Goal: Task Accomplishment & Management: Use online tool/utility

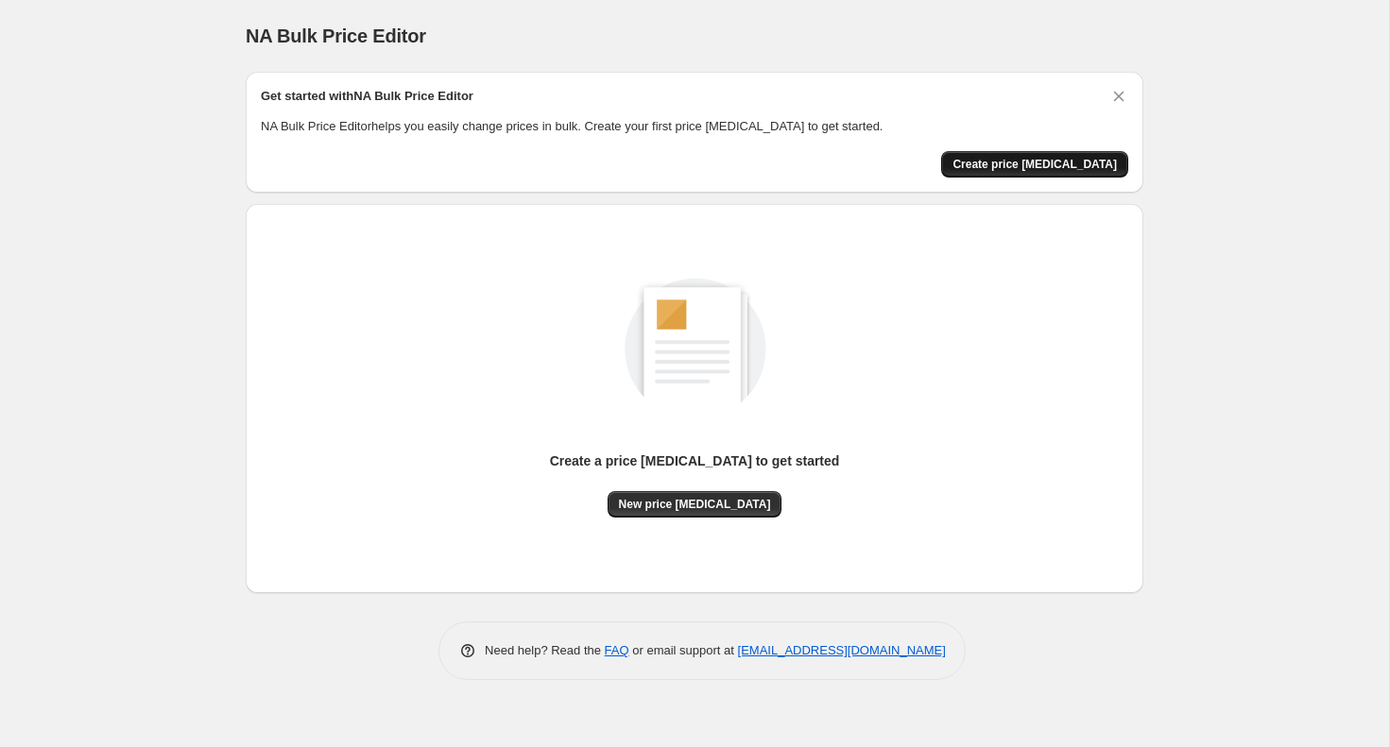
click at [1040, 159] on span "Create price [MEDICAL_DATA]" at bounding box center [1034, 164] width 164 height 15
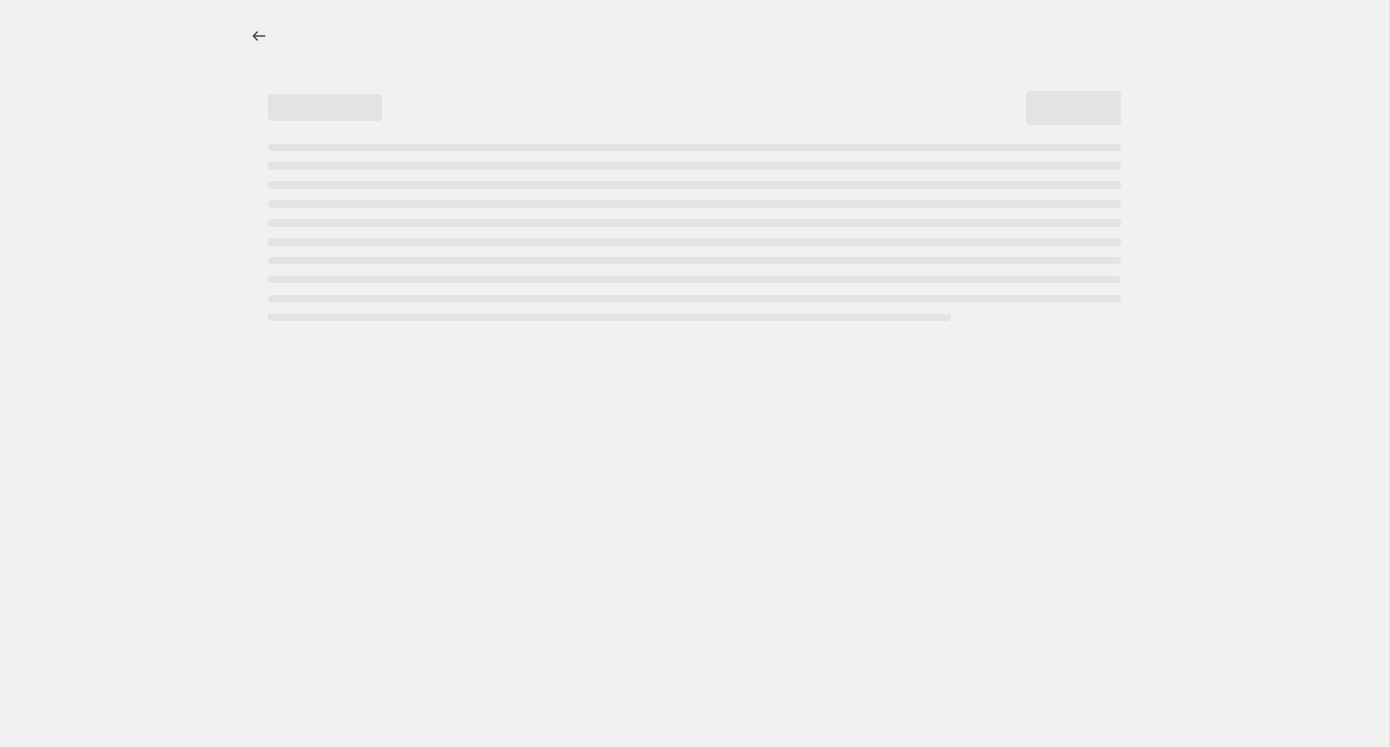
select select "percentage"
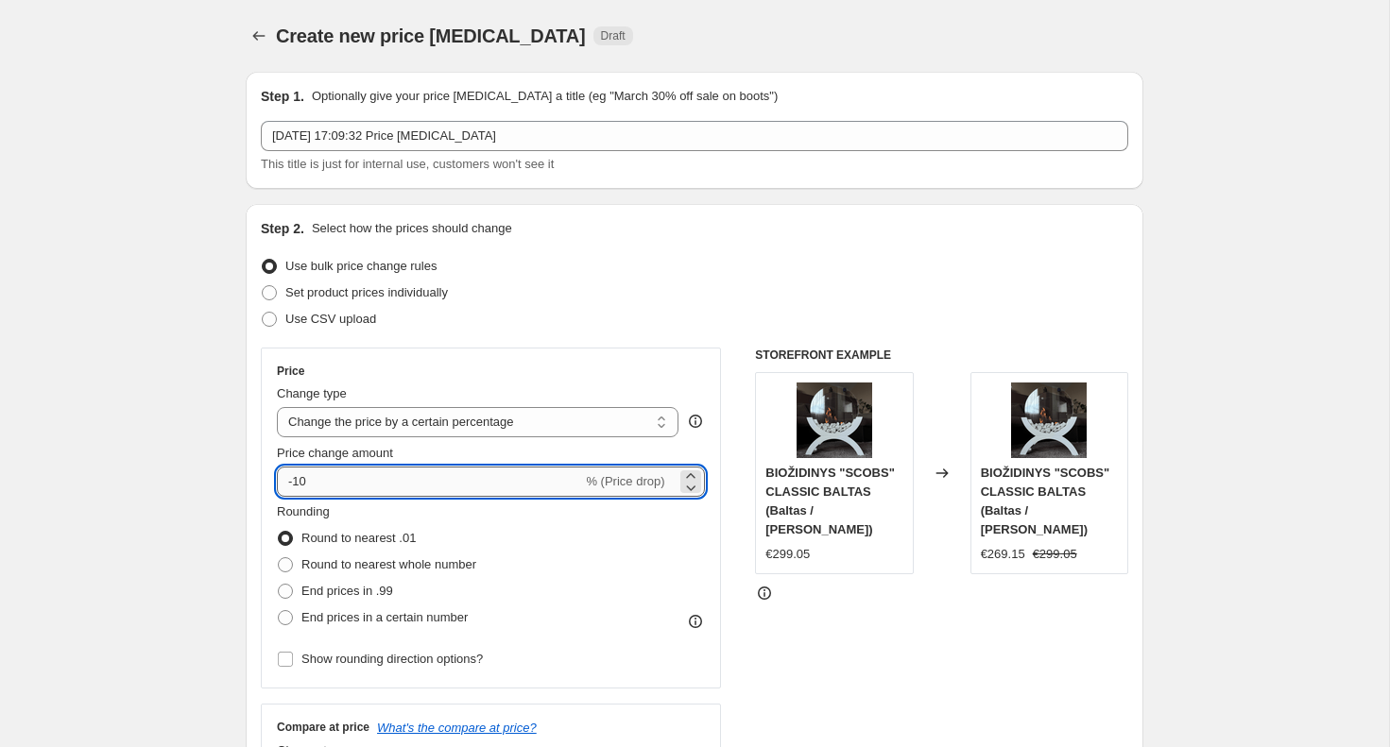
click at [338, 481] on input "-10" at bounding box center [429, 482] width 305 height 30
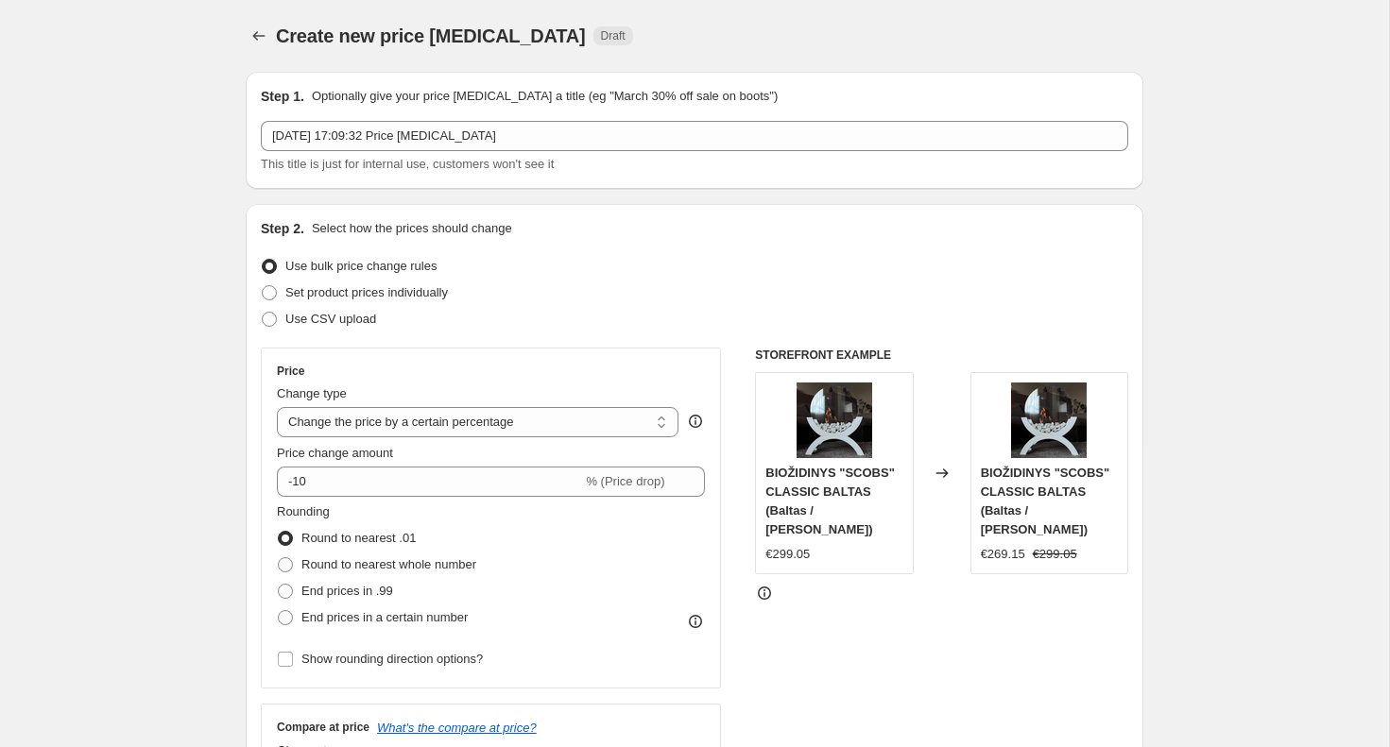
click at [443, 361] on div "Price Change type Change the price to a certain amount Change the price by a ce…" at bounding box center [491, 518] width 460 height 341
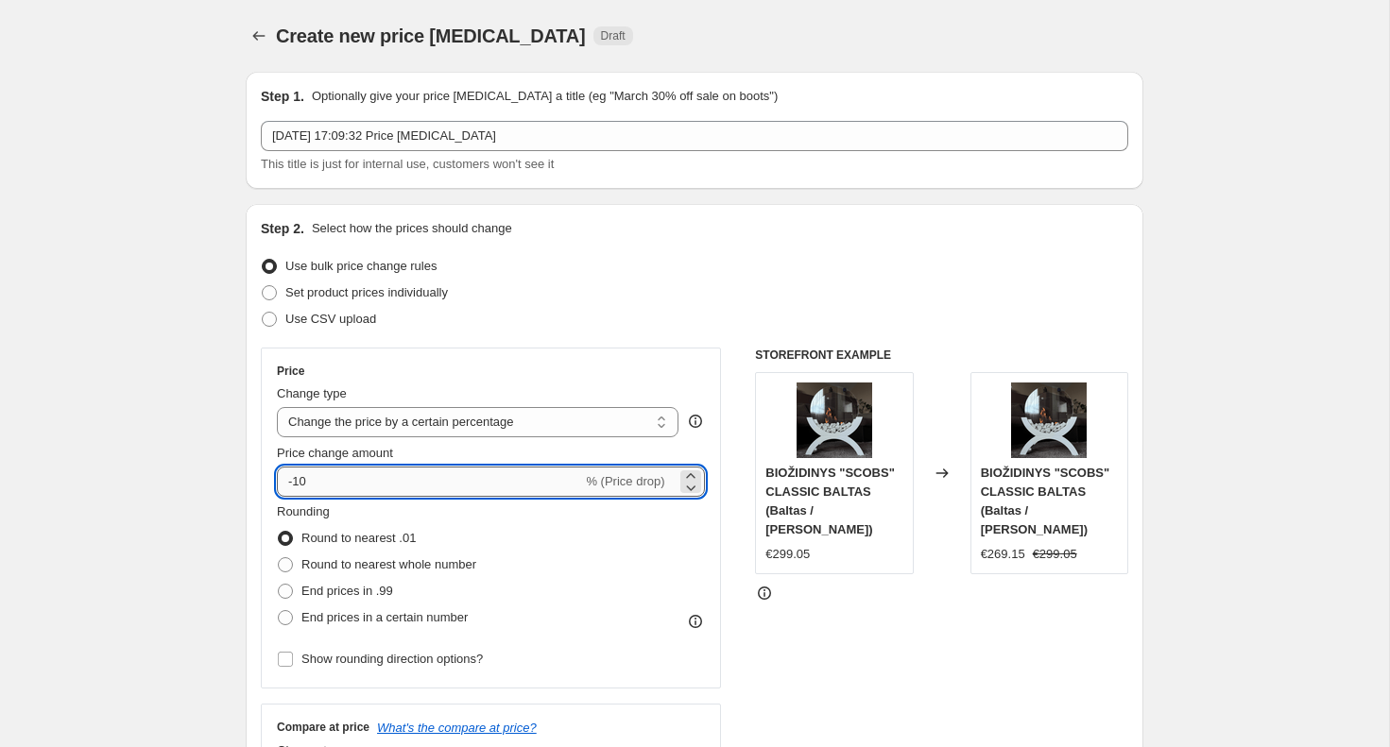
click at [350, 484] on input "-10" at bounding box center [429, 482] width 305 height 30
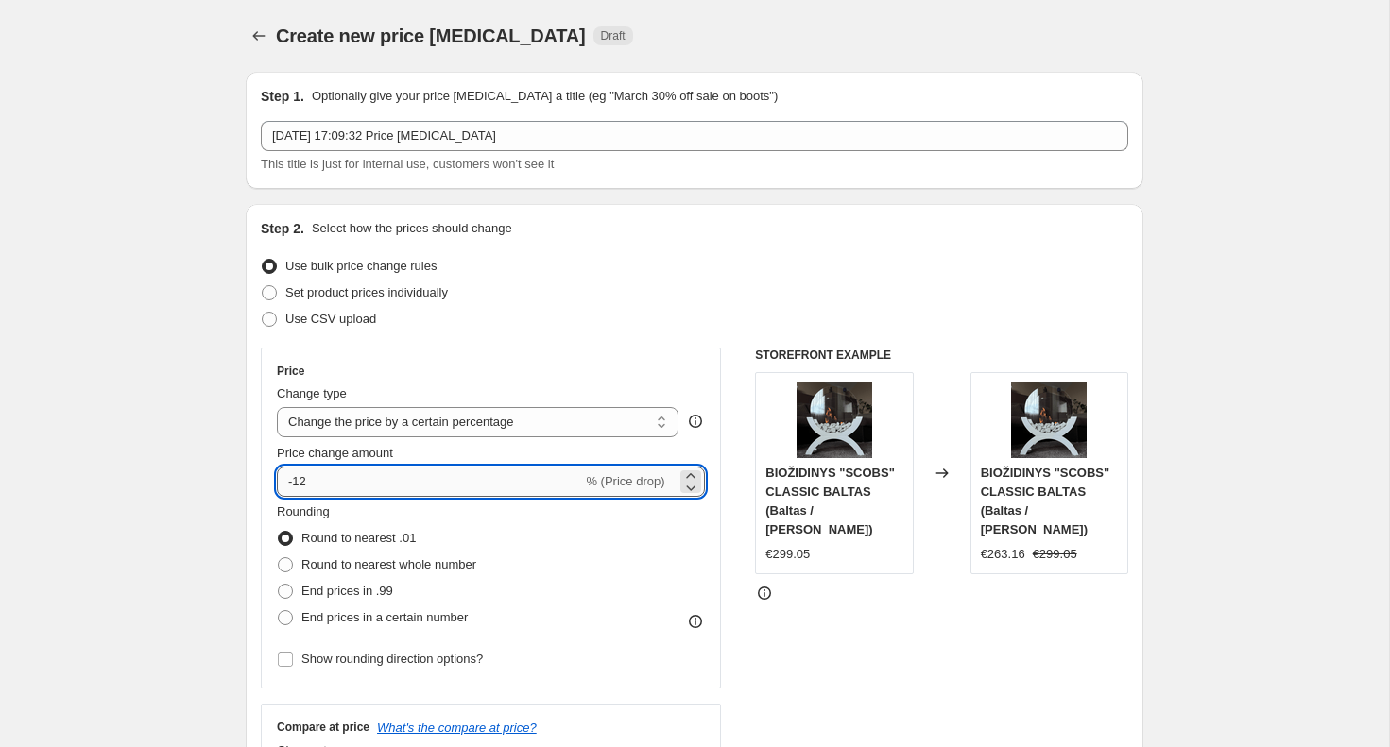
click at [326, 480] on input "-12" at bounding box center [429, 482] width 305 height 30
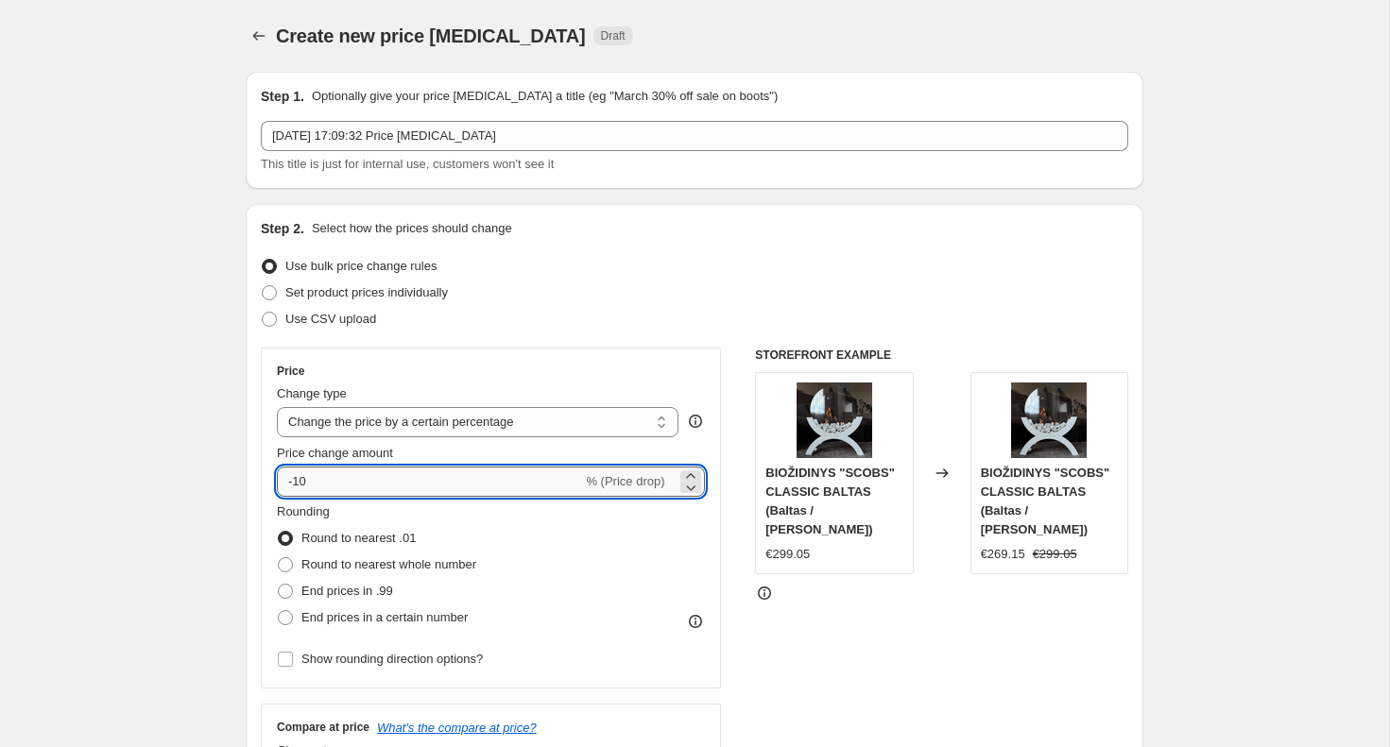
click at [316, 483] on input "-10" at bounding box center [429, 482] width 305 height 30
type input "-12"
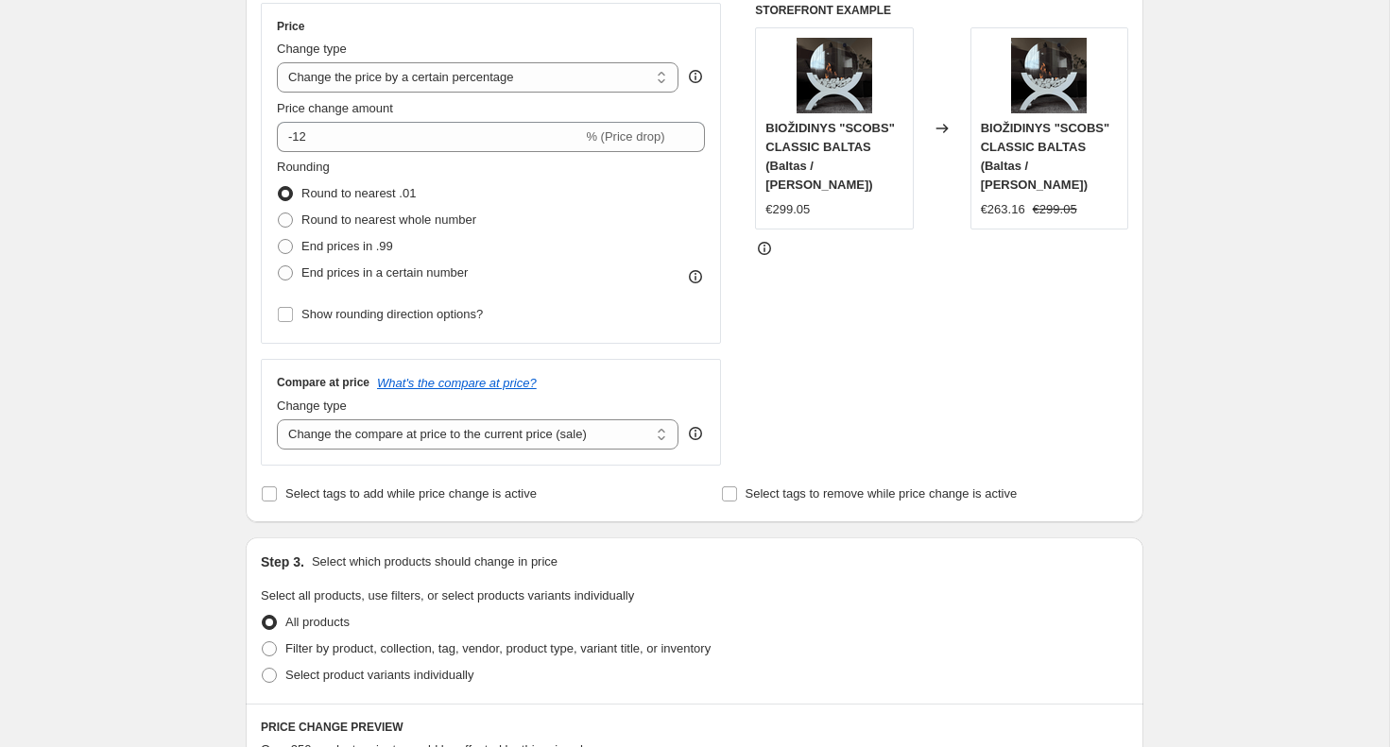
scroll to position [450, 0]
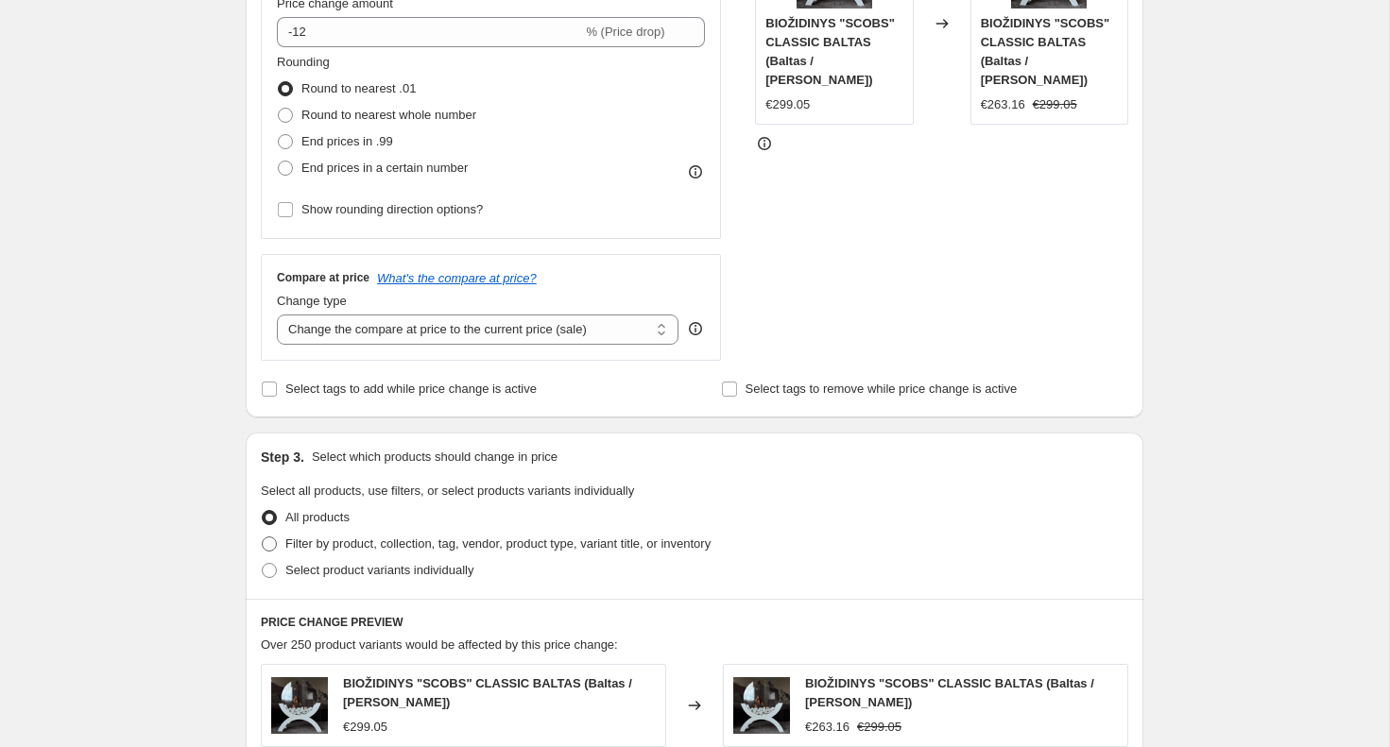
click at [274, 543] on span at bounding box center [269, 544] width 15 height 15
click at [263, 537] on input "Filter by product, collection, tag, vendor, product type, variant title, or inv…" at bounding box center [262, 537] width 1 height 1
radio input "true"
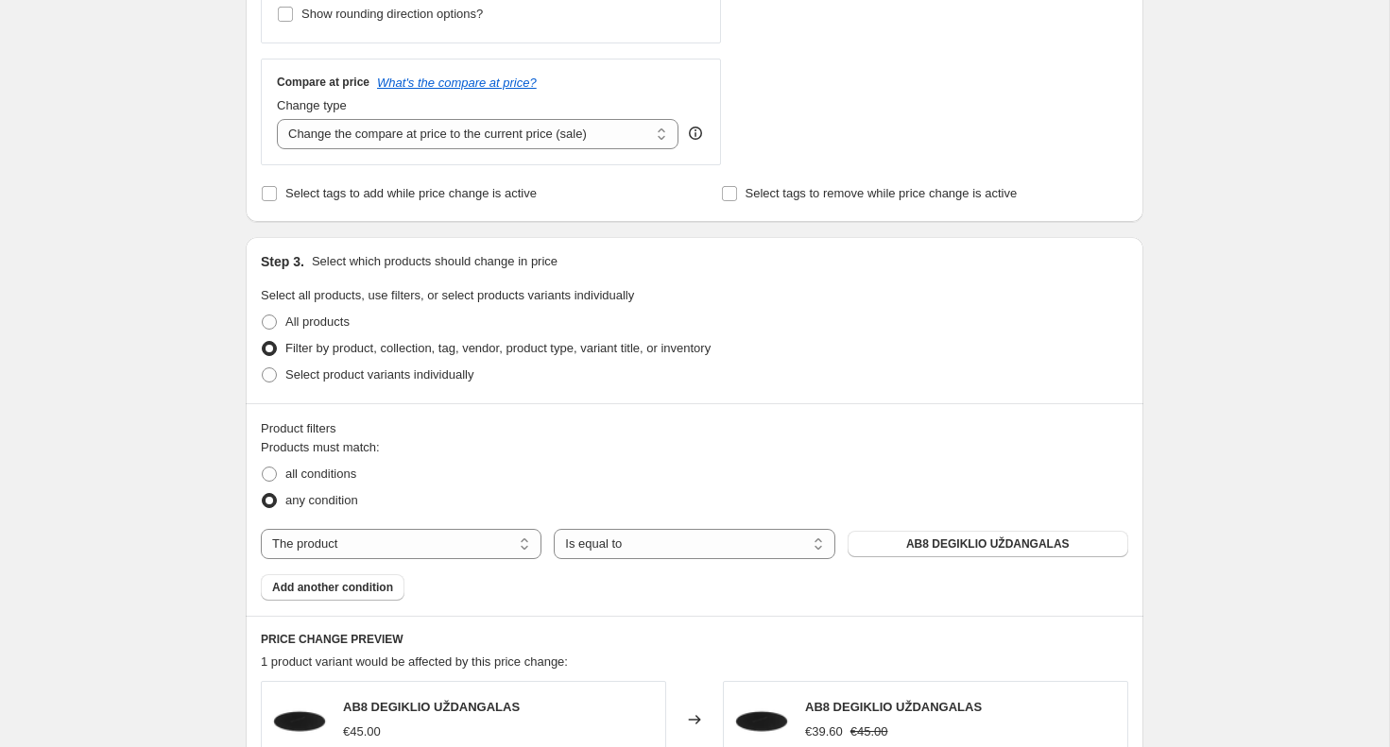
scroll to position [710, 0]
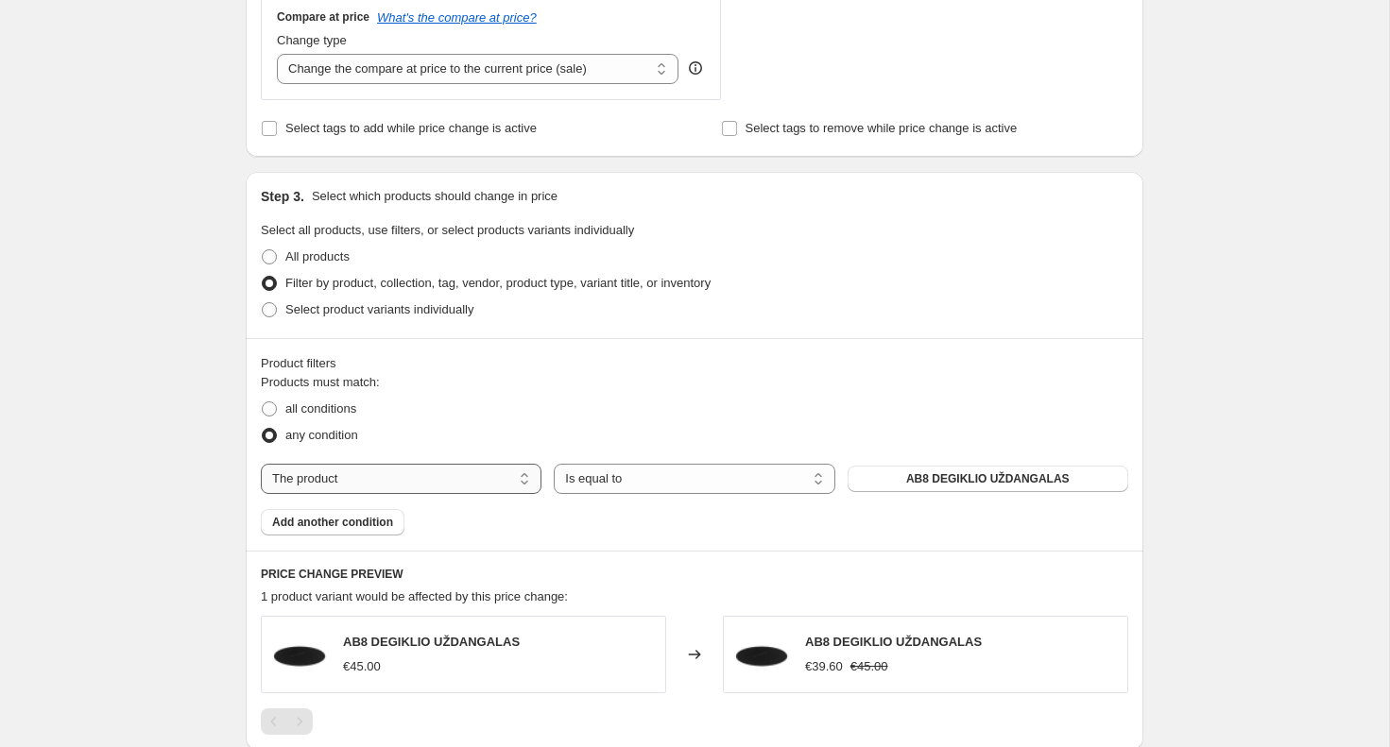
select select "collection"
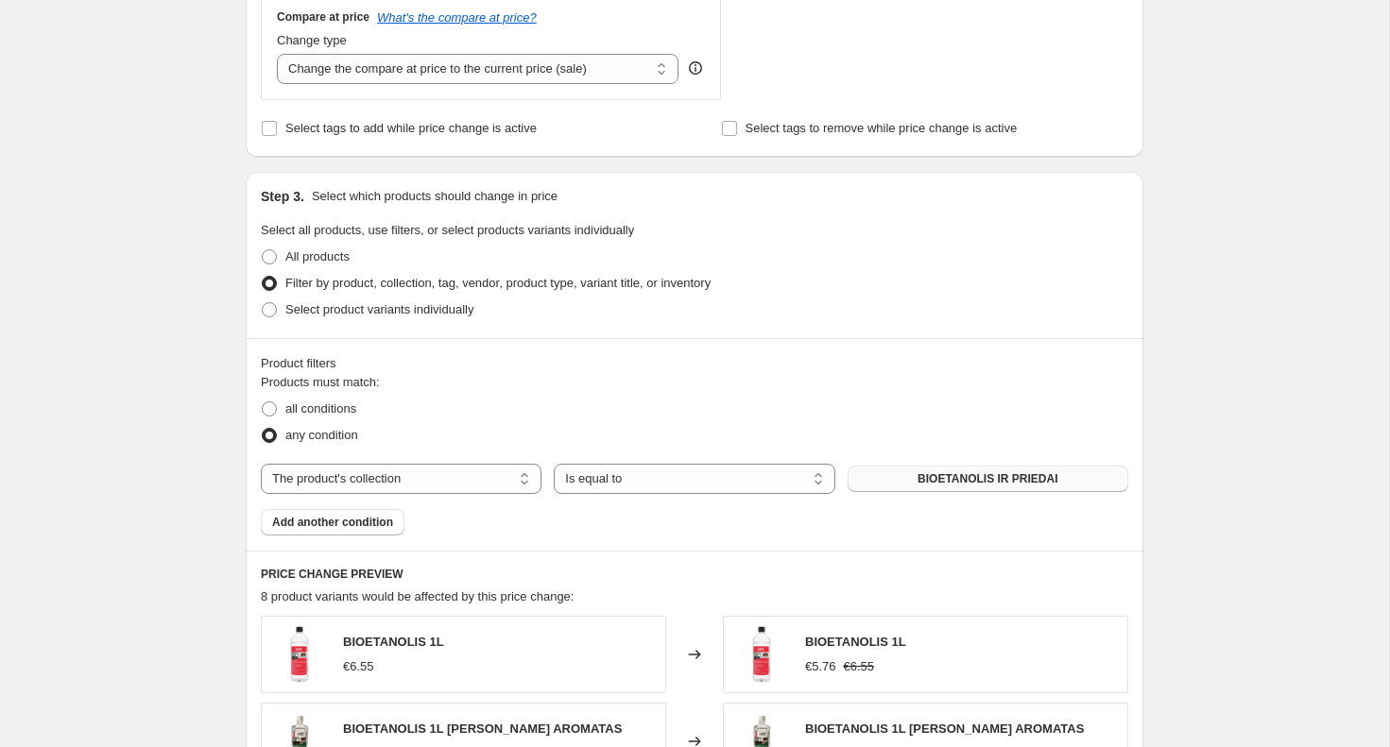
click at [913, 482] on button "BIOETANOLIS IR PRIEDAI" at bounding box center [987, 479] width 281 height 26
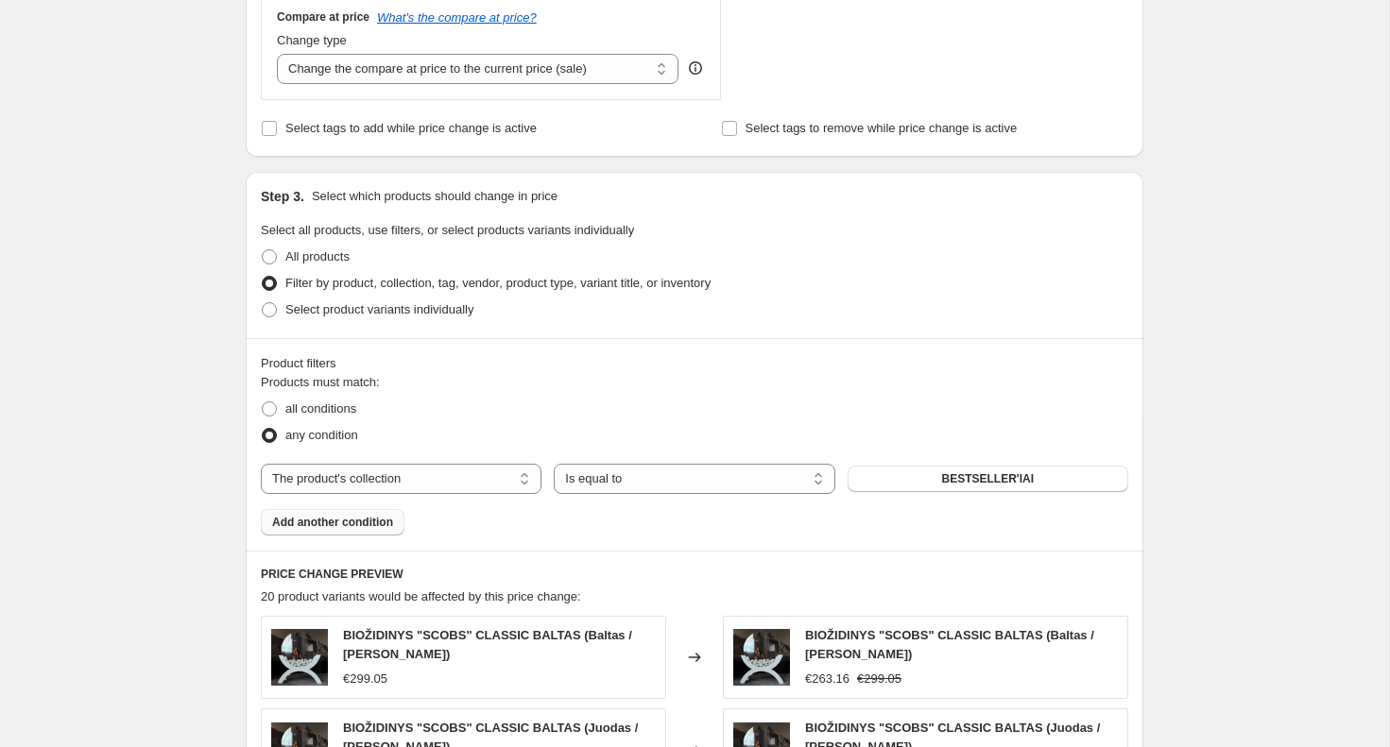
click at [372, 520] on span "Add another condition" at bounding box center [332, 522] width 121 height 15
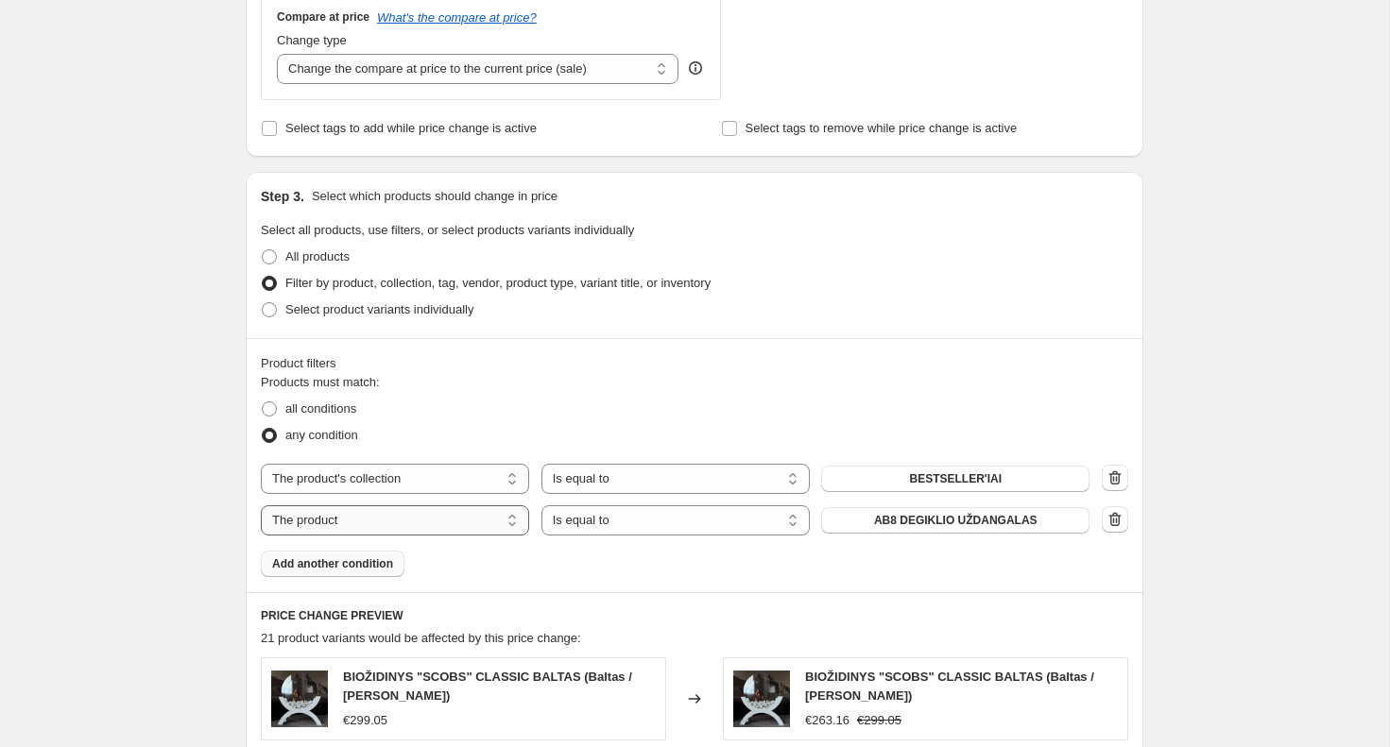
select select "collection"
click at [973, 520] on span "BESTSELLER'IAI" at bounding box center [956, 520] width 93 height 15
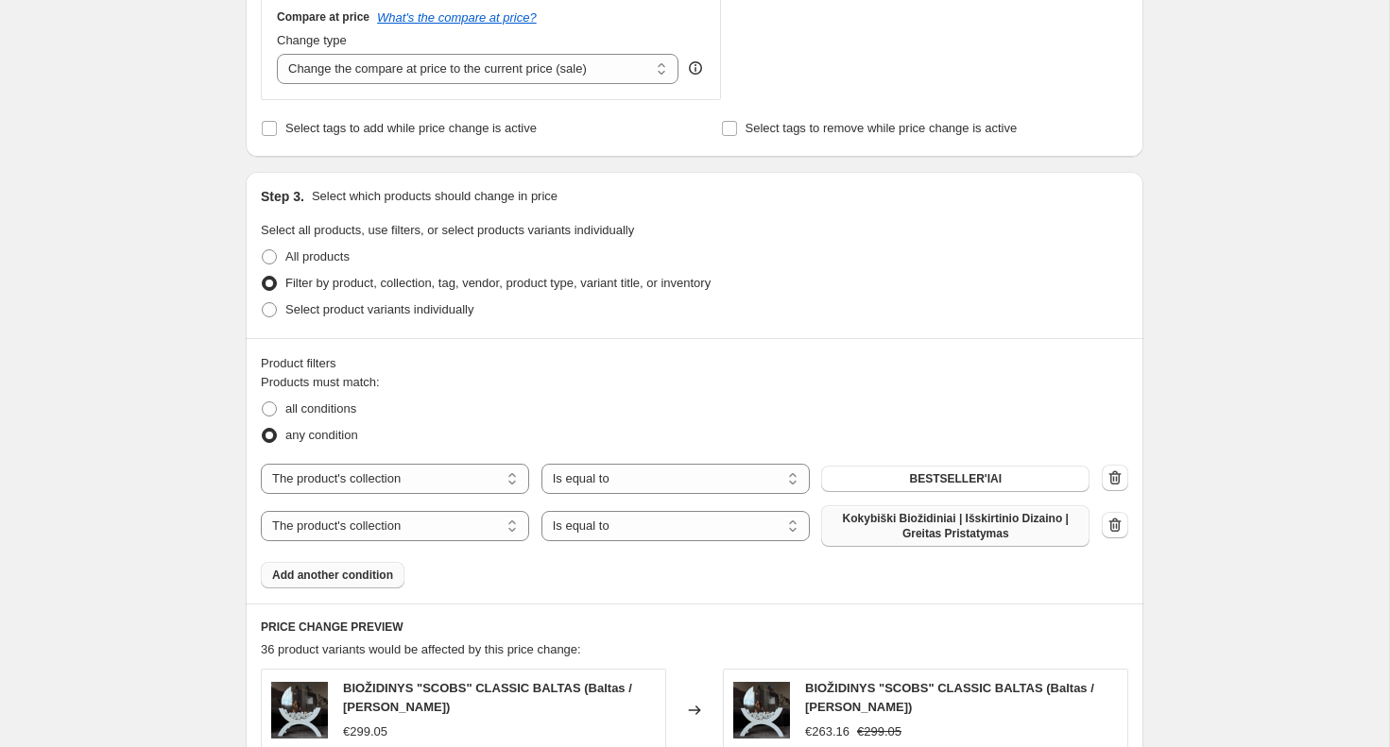
click at [368, 578] on span "Add another condition" at bounding box center [332, 575] width 121 height 15
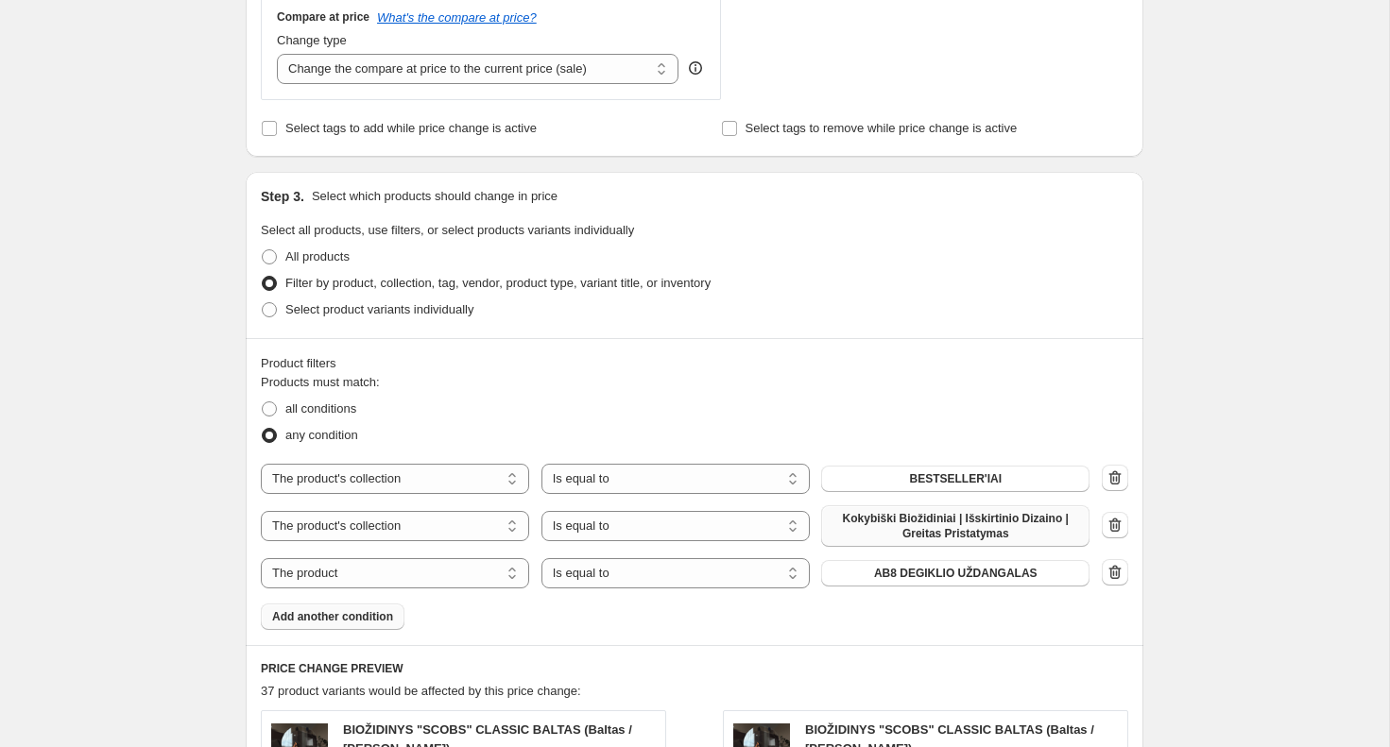
select select "collection"
click at [912, 570] on span "BESTSELLER'IAI" at bounding box center [956, 573] width 93 height 15
click at [348, 609] on button "Add another condition" at bounding box center [333, 617] width 144 height 26
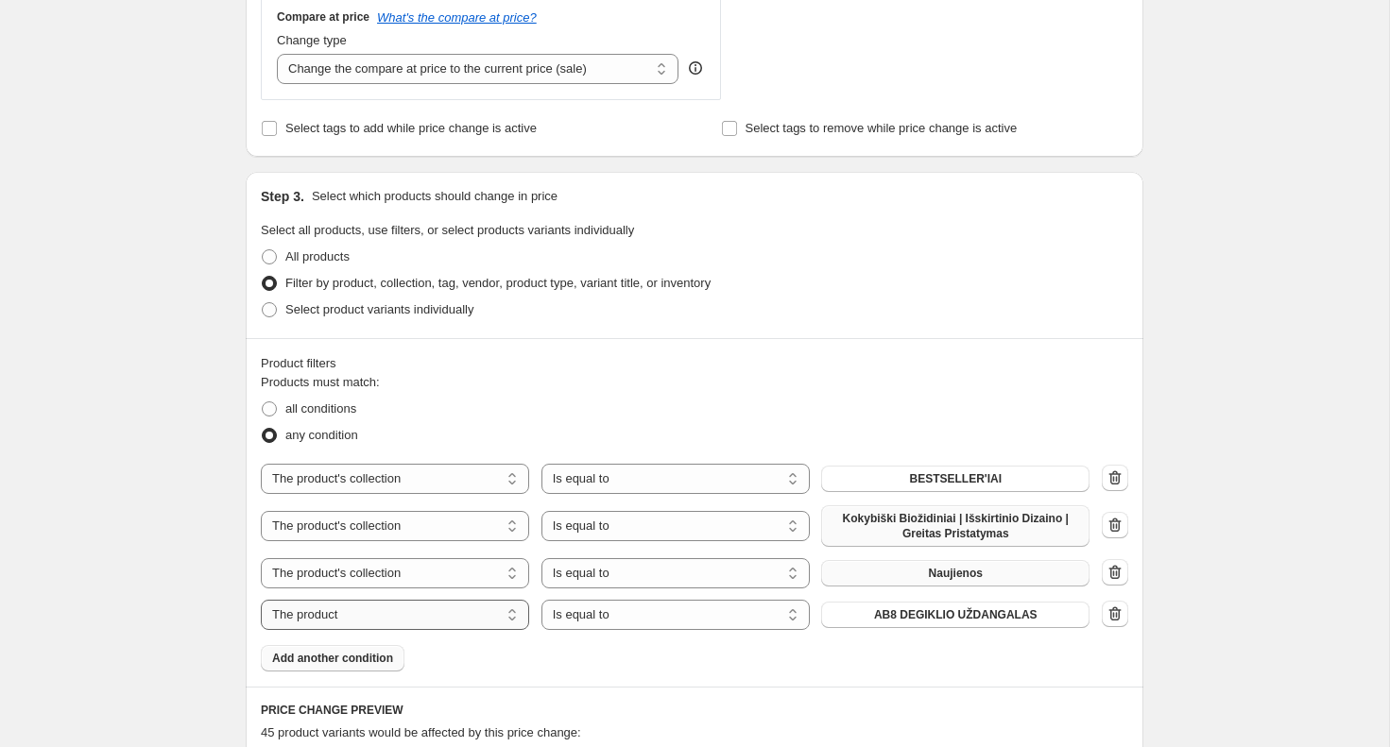
select select "collection"
click at [937, 618] on span "BESTSELLER'IAI" at bounding box center [956, 614] width 93 height 15
click at [361, 655] on span "Add another condition" at bounding box center [332, 658] width 121 height 15
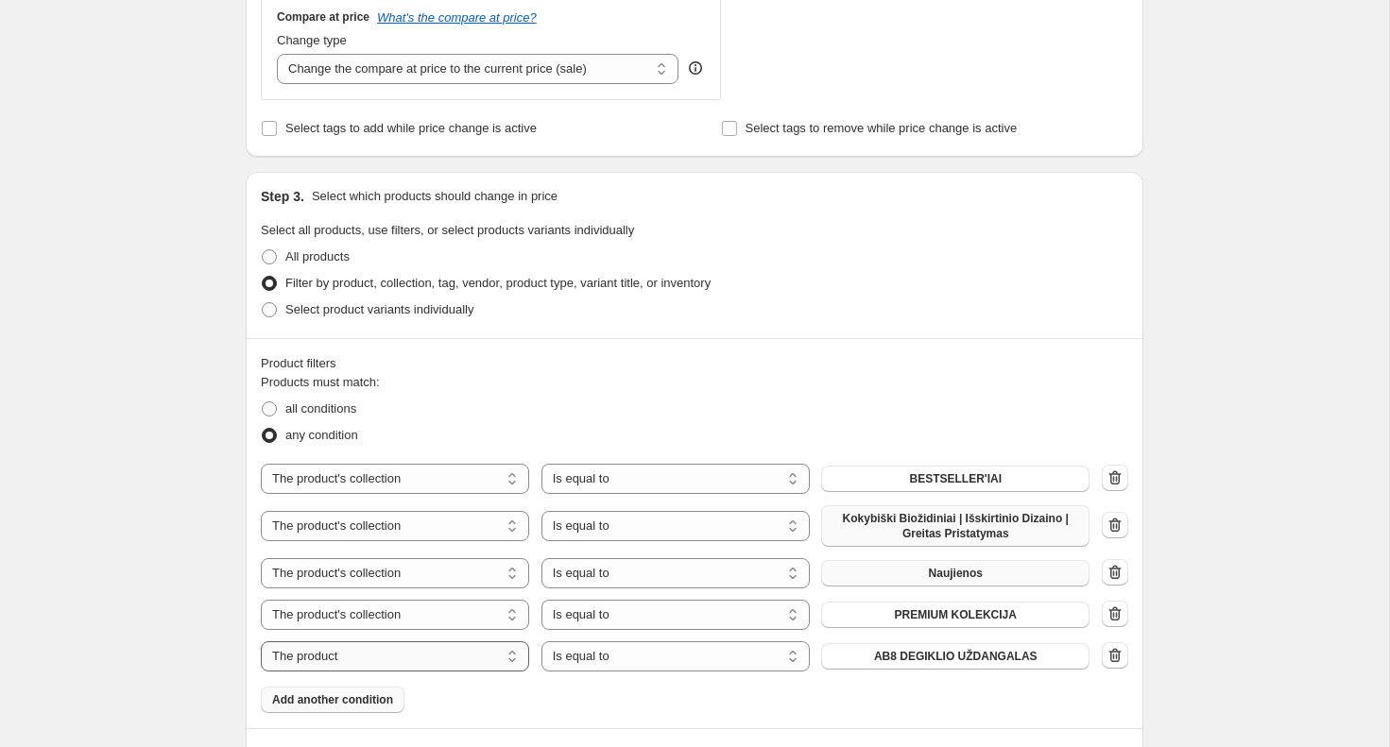
select select "collection"
click at [954, 650] on span "BESTSELLER'IAI" at bounding box center [956, 656] width 93 height 15
click at [359, 702] on span "Add another condition" at bounding box center [332, 699] width 121 height 15
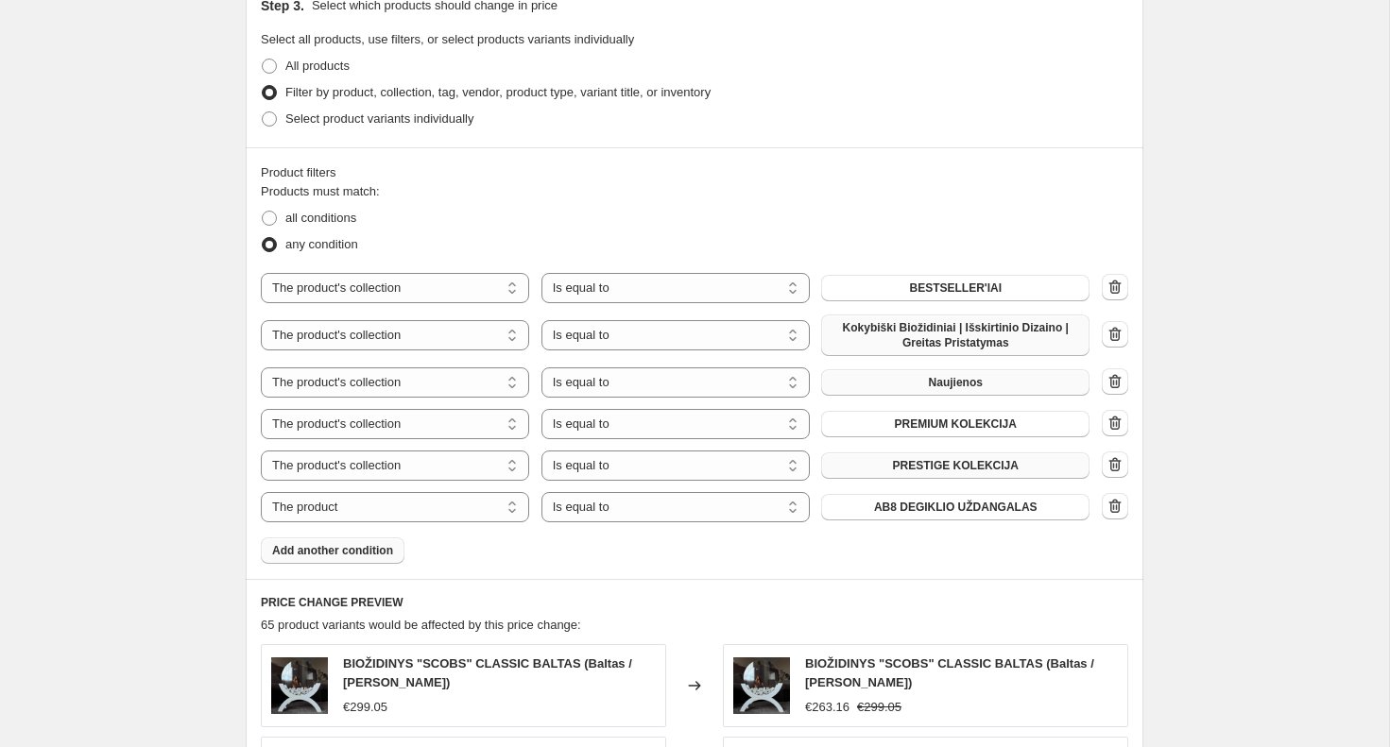
scroll to position [982, 0]
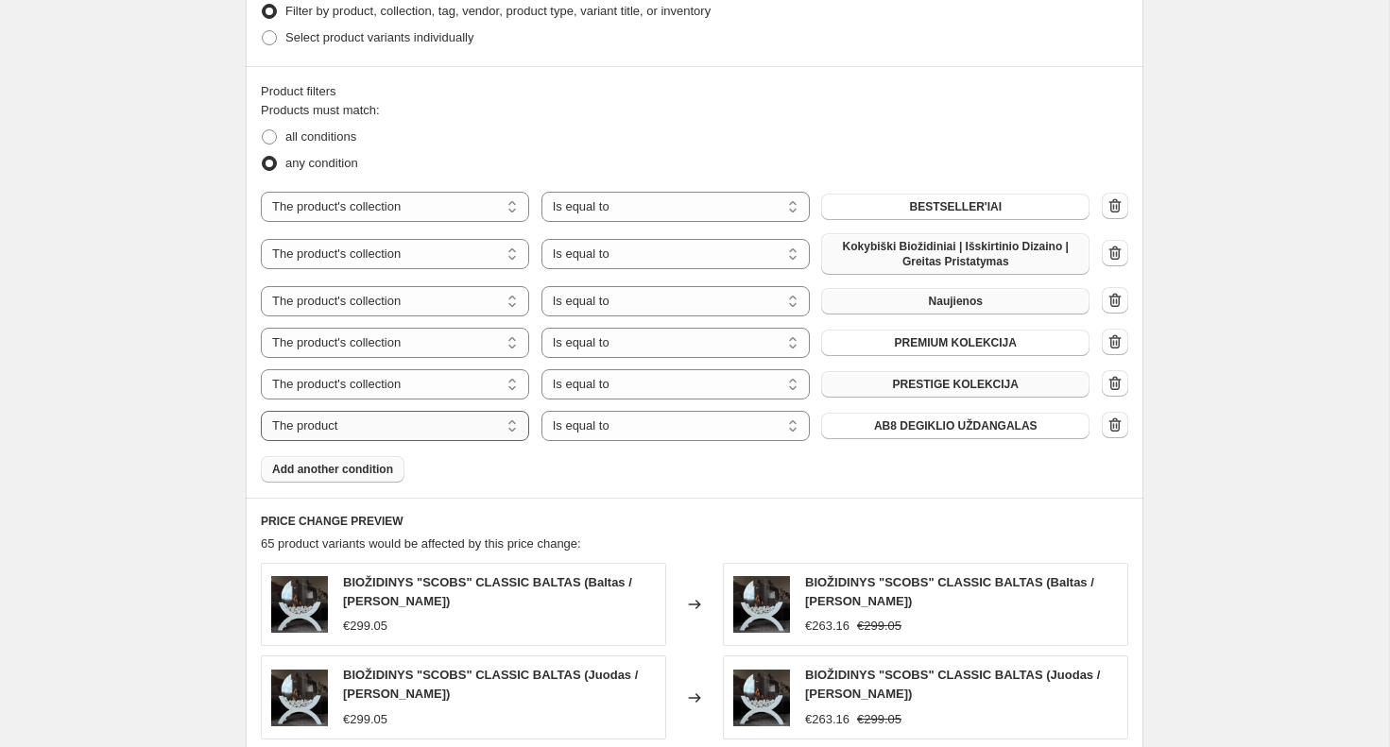
select select "collection"
click at [930, 430] on span "BESTSELLER'IAI" at bounding box center [956, 425] width 93 height 15
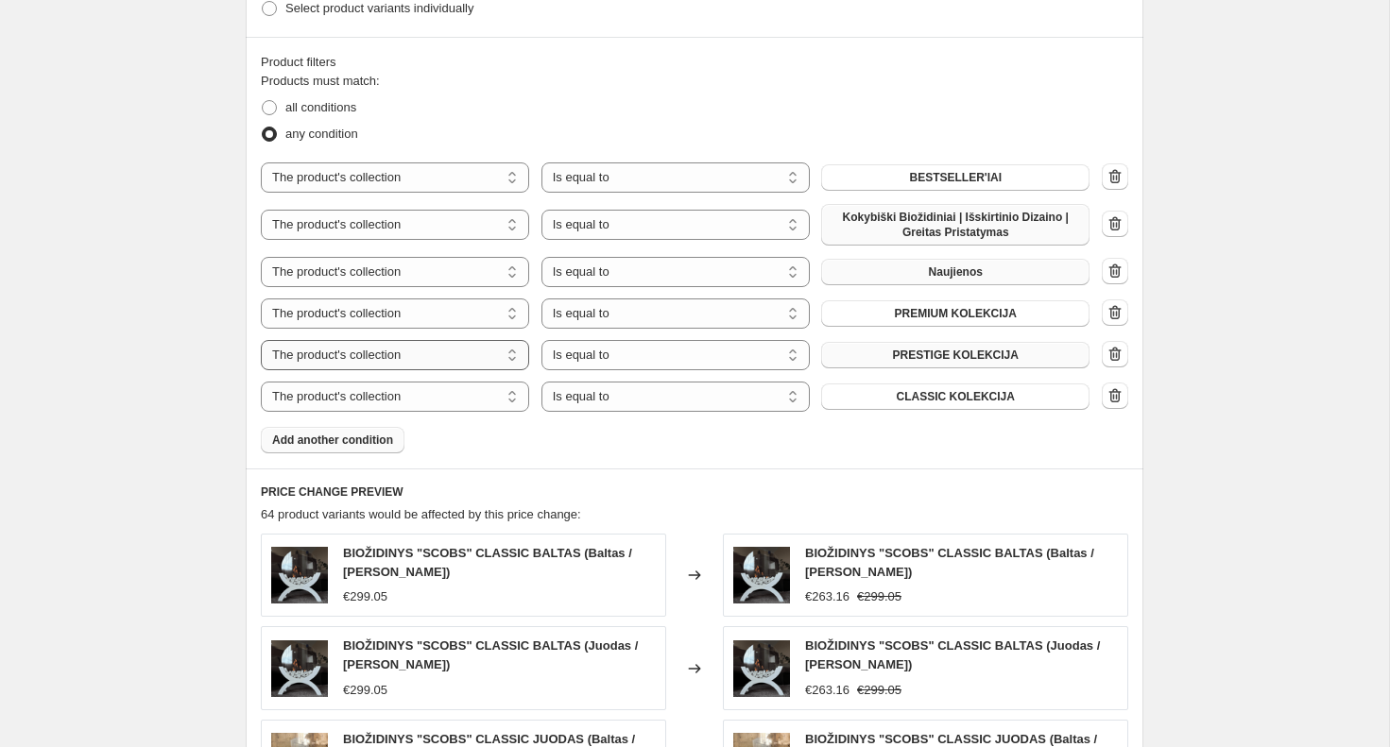
scroll to position [1015, 0]
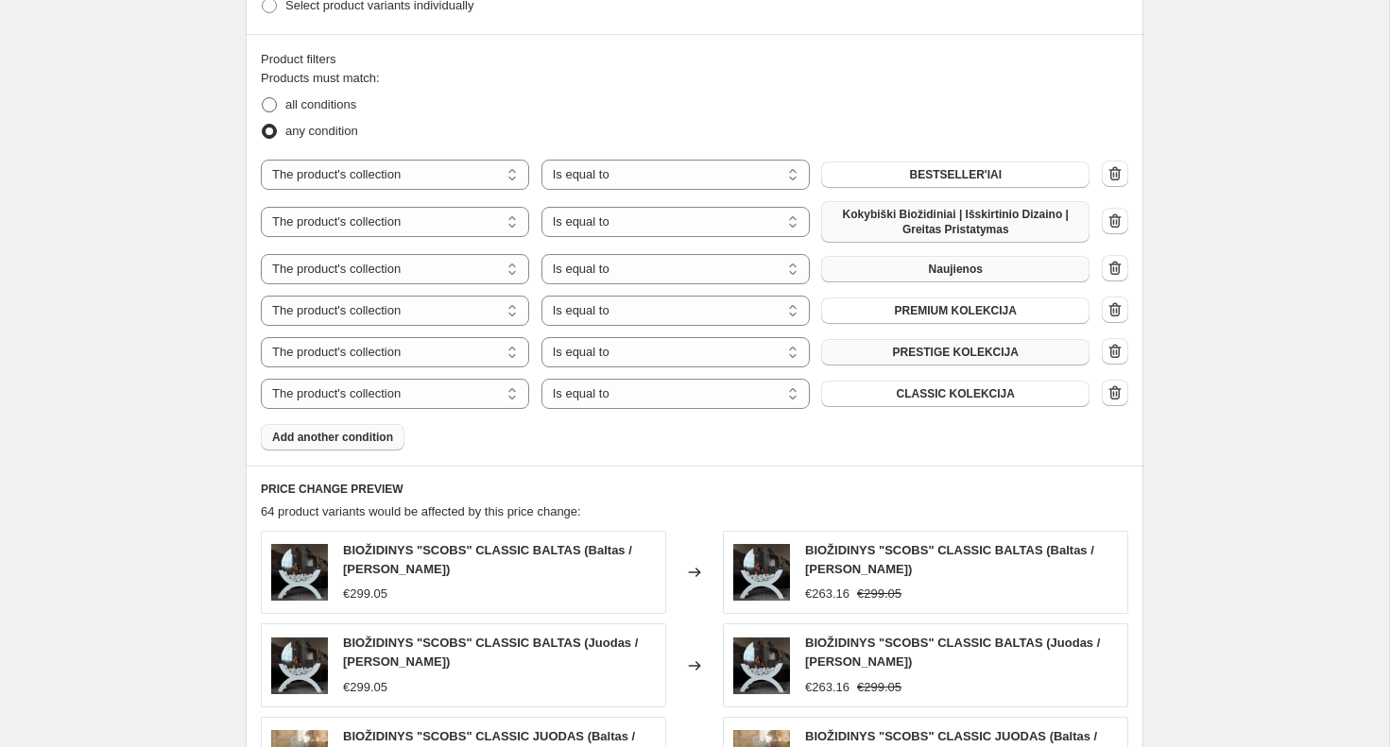
click at [272, 102] on span at bounding box center [269, 104] width 15 height 15
click at [263, 98] on input "all conditions" at bounding box center [262, 97] width 1 height 1
radio input "true"
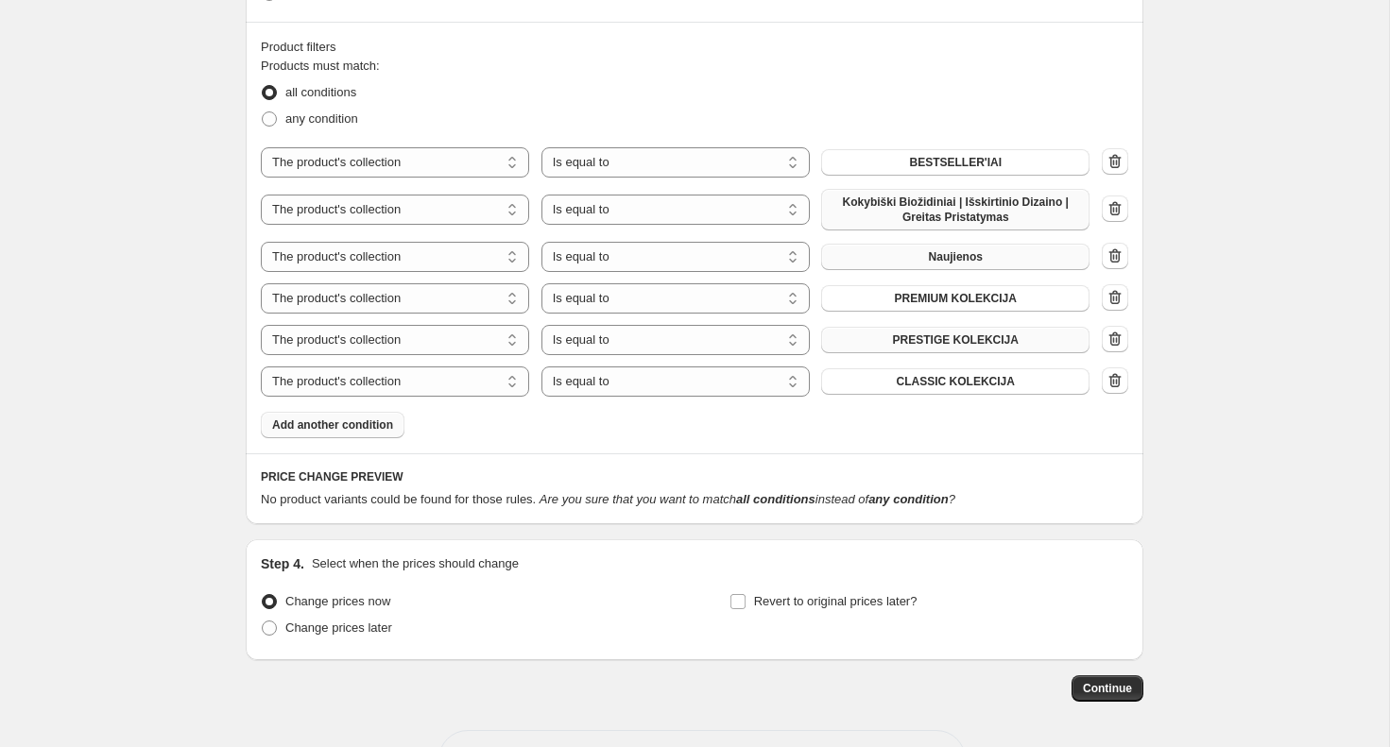
scroll to position [1030, 0]
click at [275, 115] on span at bounding box center [269, 116] width 15 height 15
click at [263, 110] on input "any condition" at bounding box center [262, 109] width 1 height 1
radio input "true"
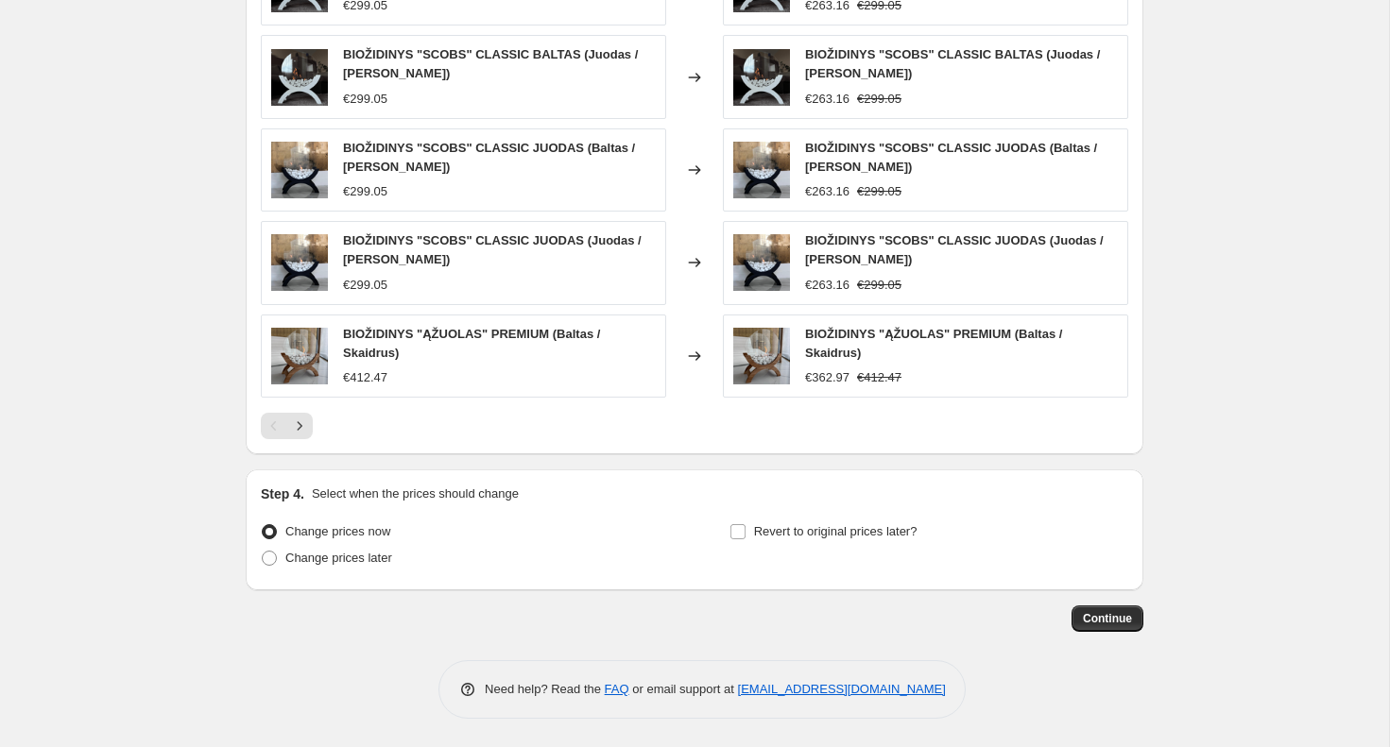
scroll to position [1603, 0]
click at [1118, 623] on span "Continue" at bounding box center [1107, 618] width 49 height 15
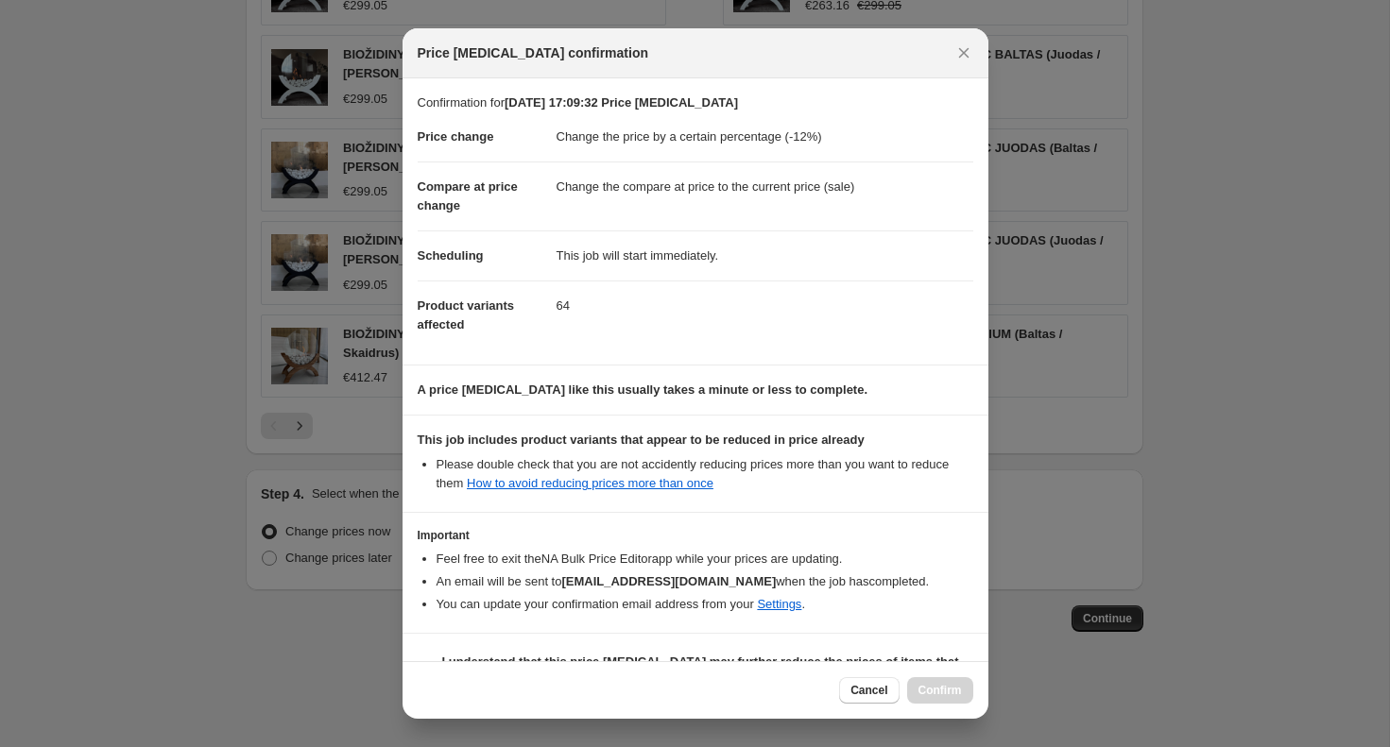
scroll to position [48, 0]
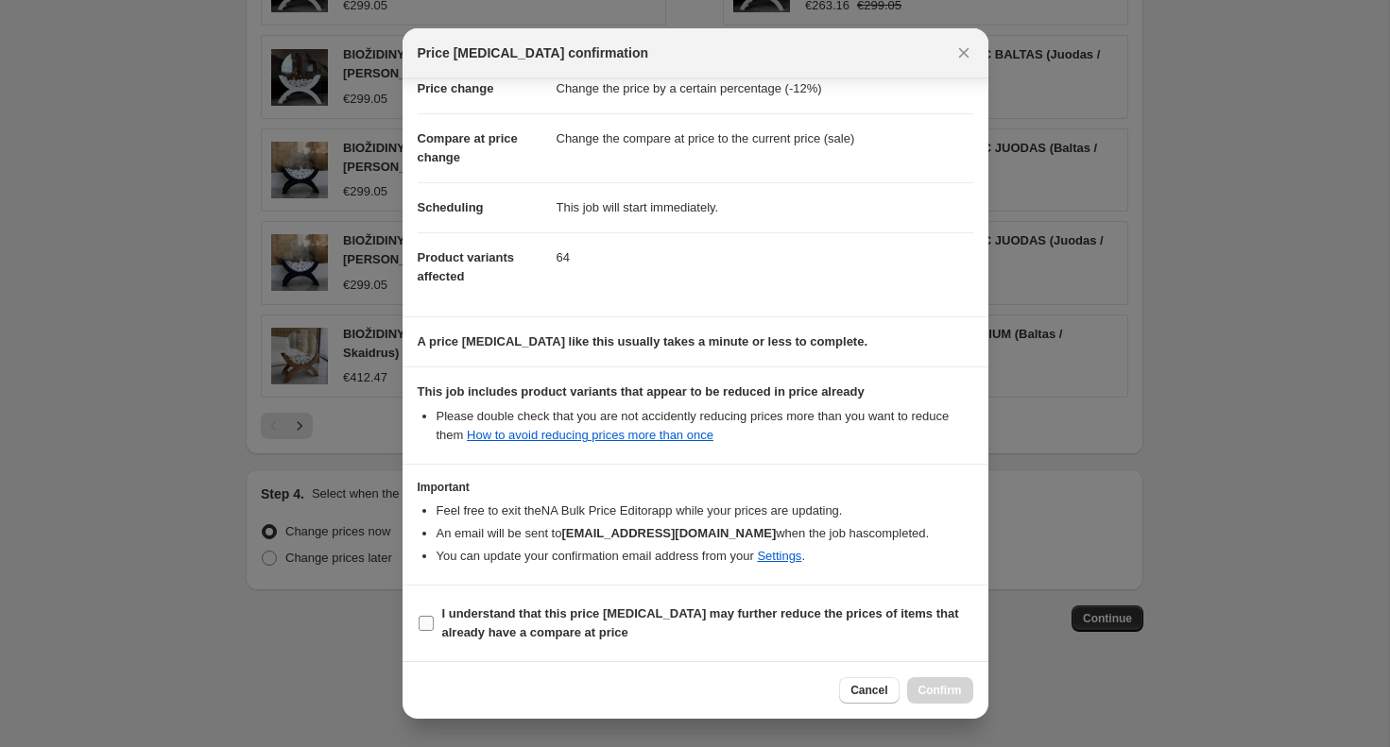
click at [426, 617] on input "I understand that this price [MEDICAL_DATA] may further reduce the prices of it…" at bounding box center [425, 623] width 15 height 15
checkbox input "true"
click at [931, 687] on span "Confirm" at bounding box center [939, 690] width 43 height 15
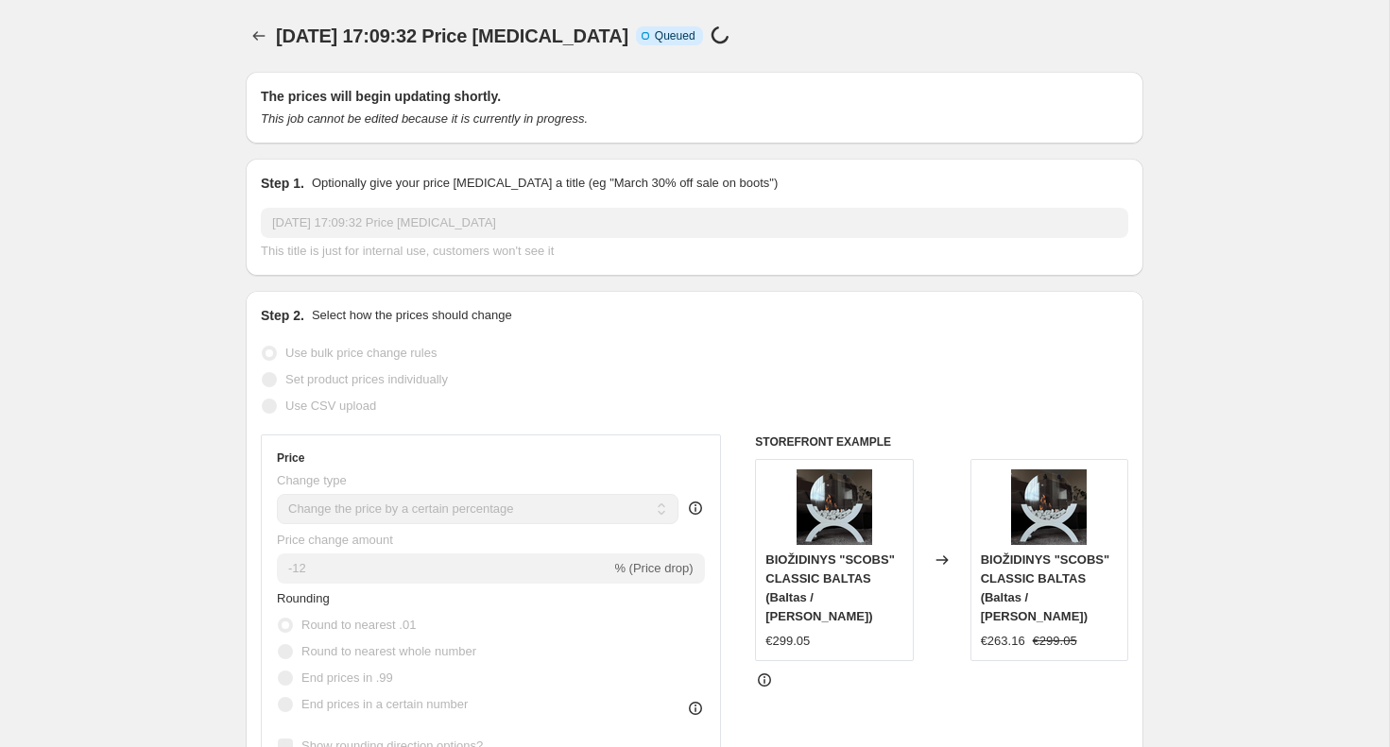
scroll to position [1603, 0]
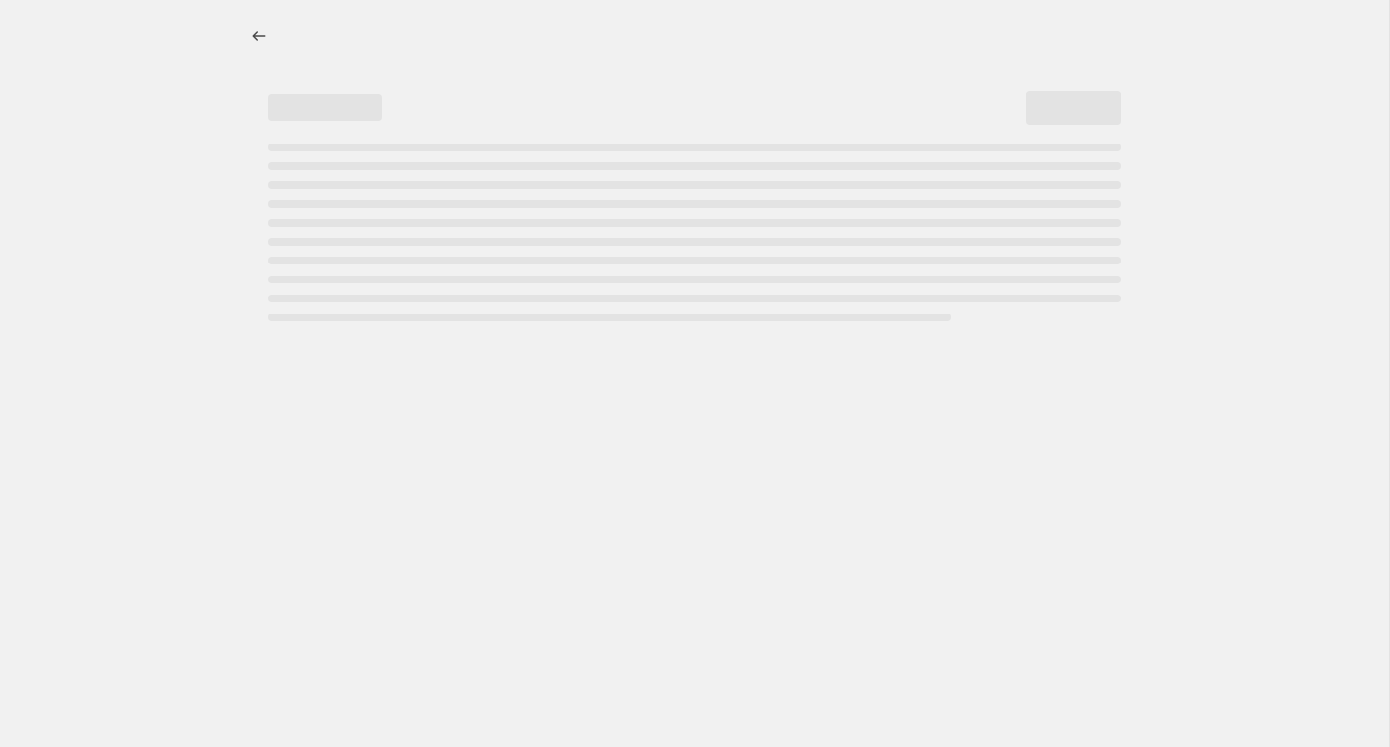
select select "percentage"
select select "collection"
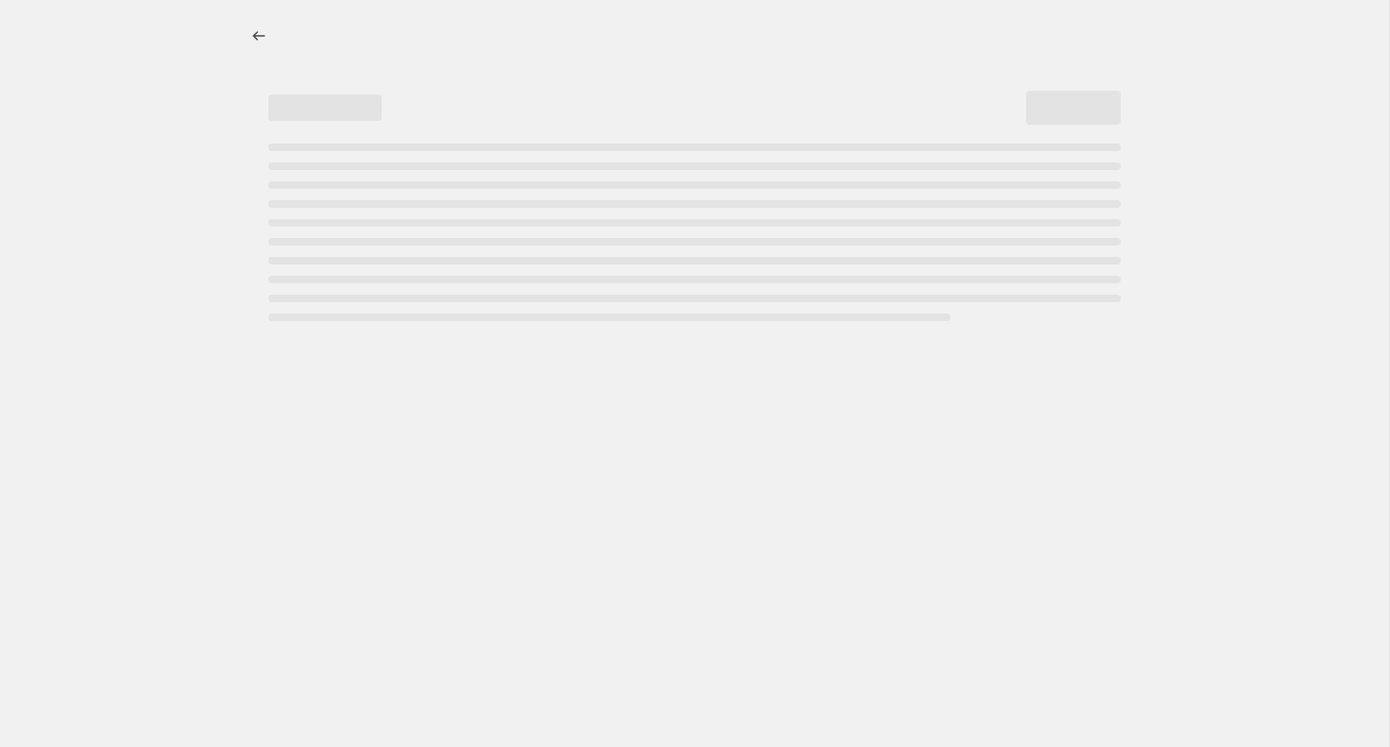
select select "collection"
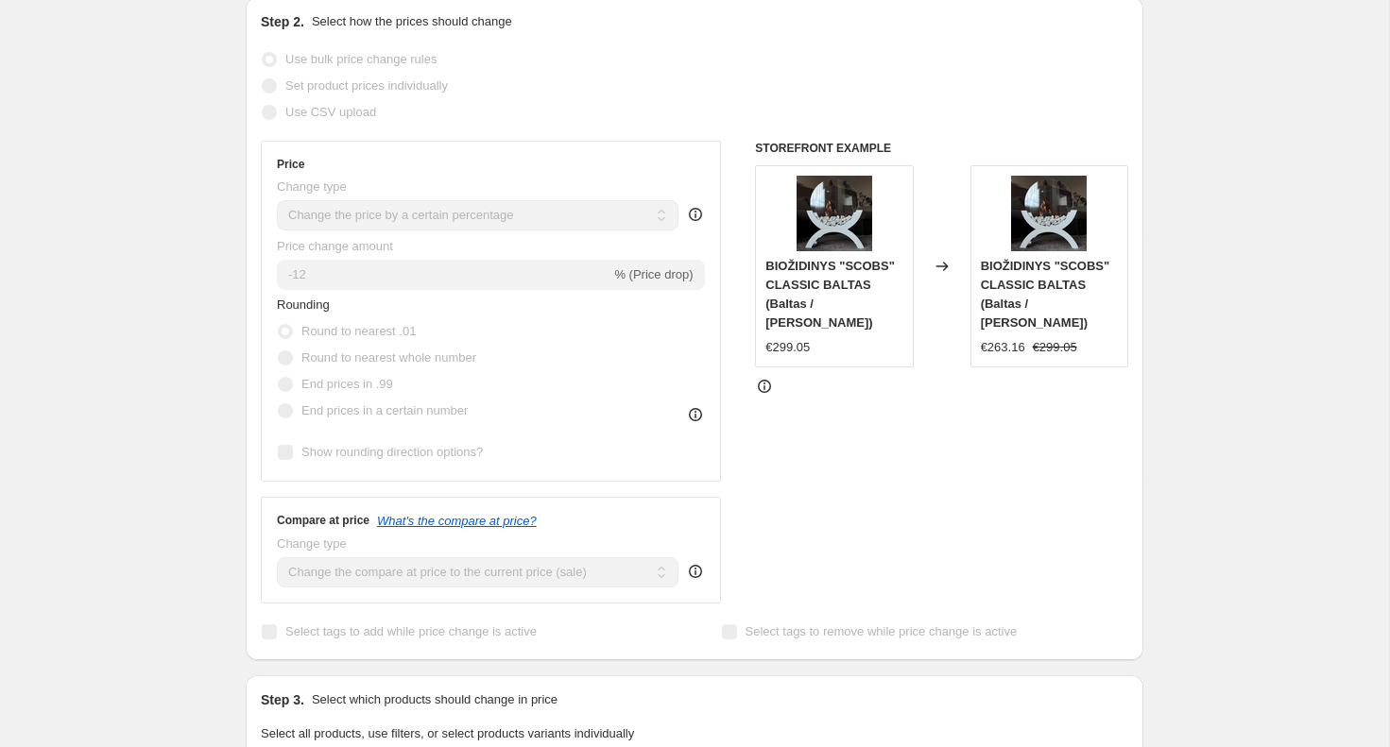
scroll to position [632, 0]
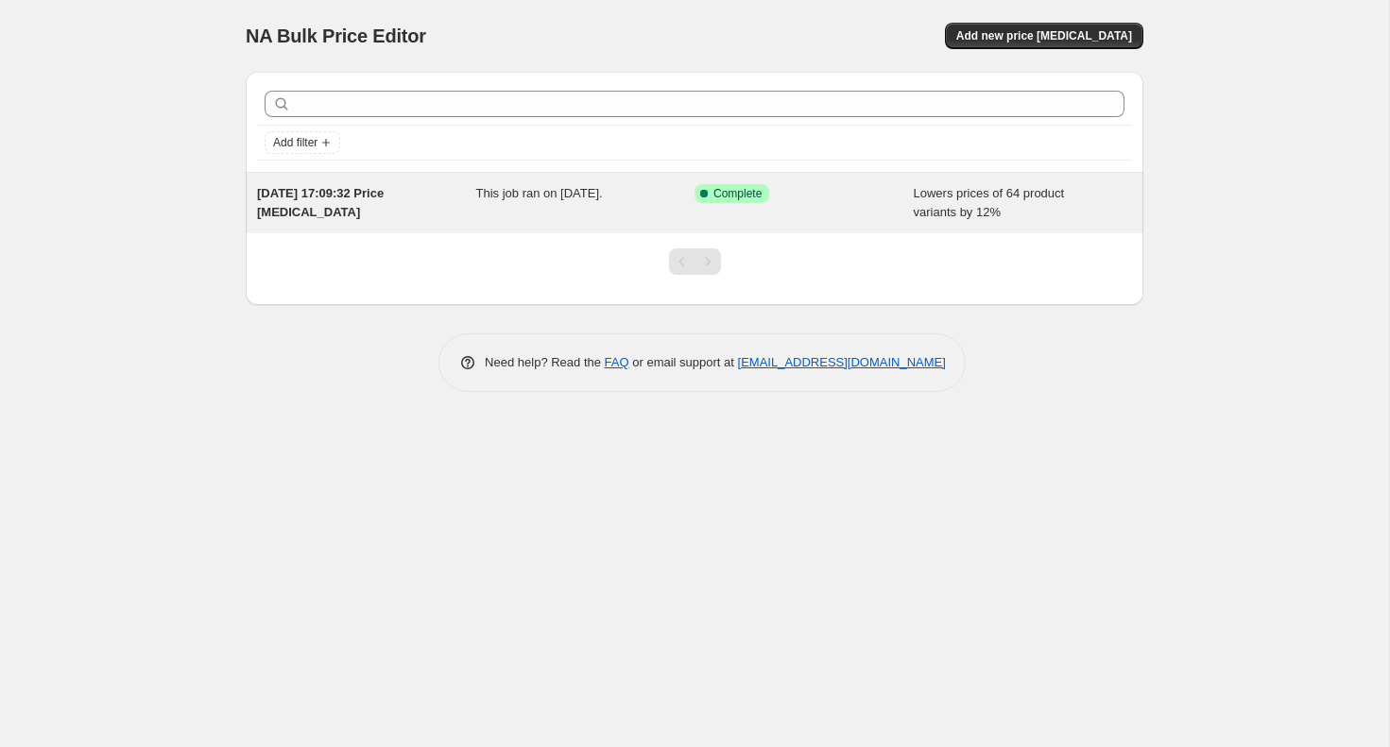
click at [674, 207] on div "This job ran on [DATE]." at bounding box center [585, 203] width 219 height 38
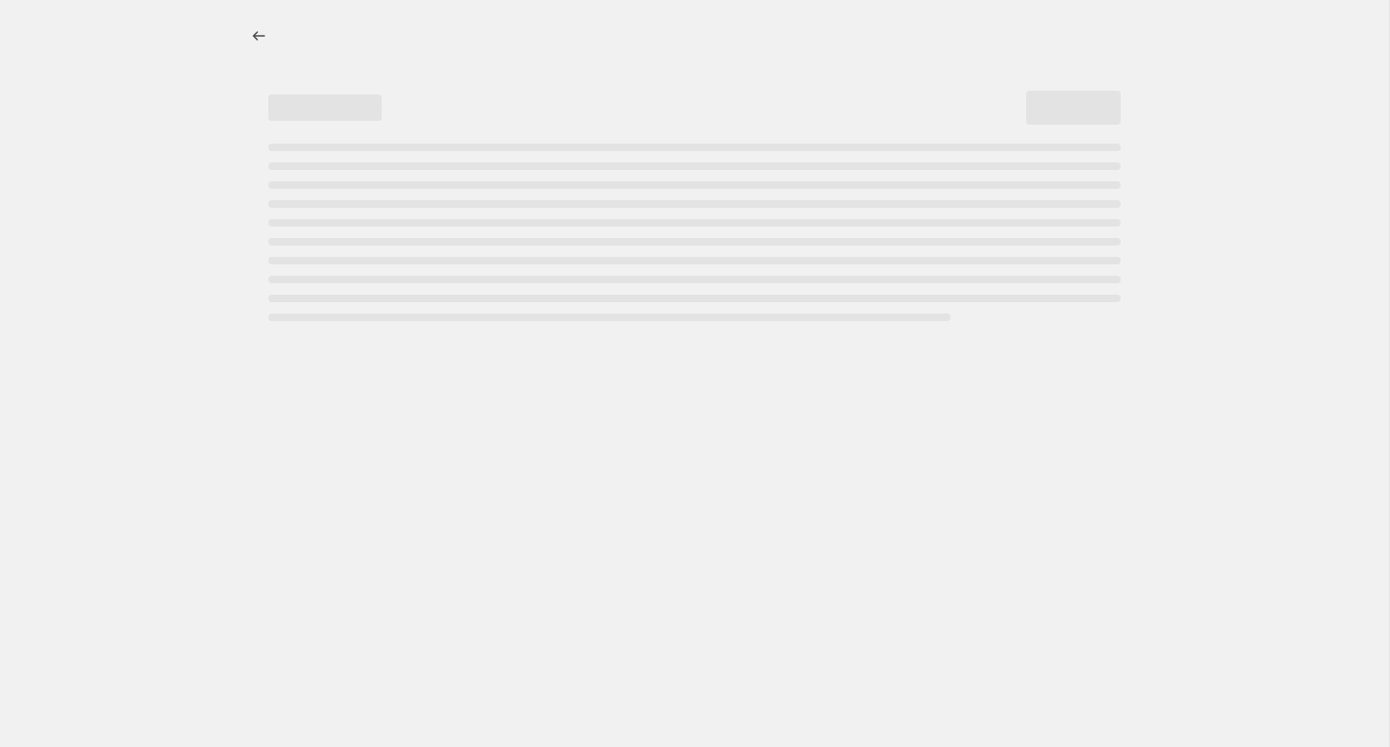
select select "percentage"
select select "collection"
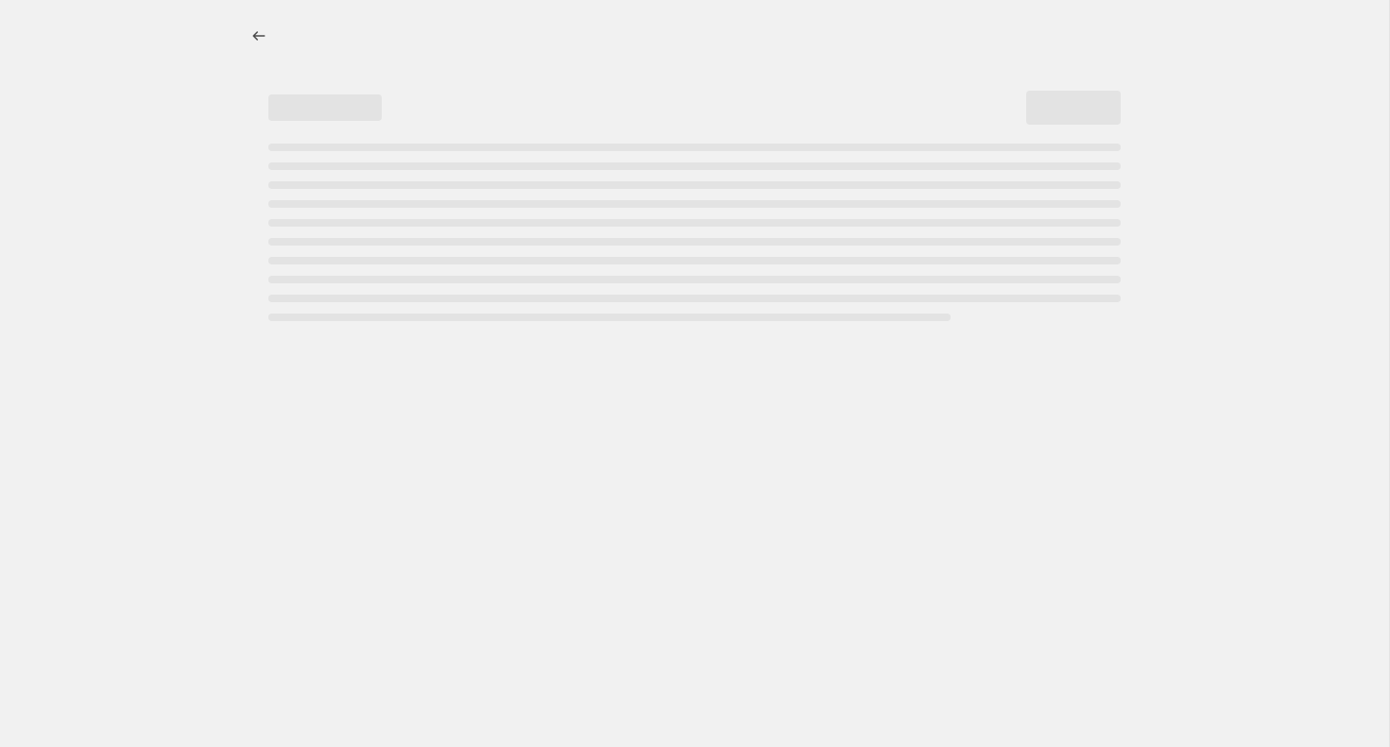
select select "collection"
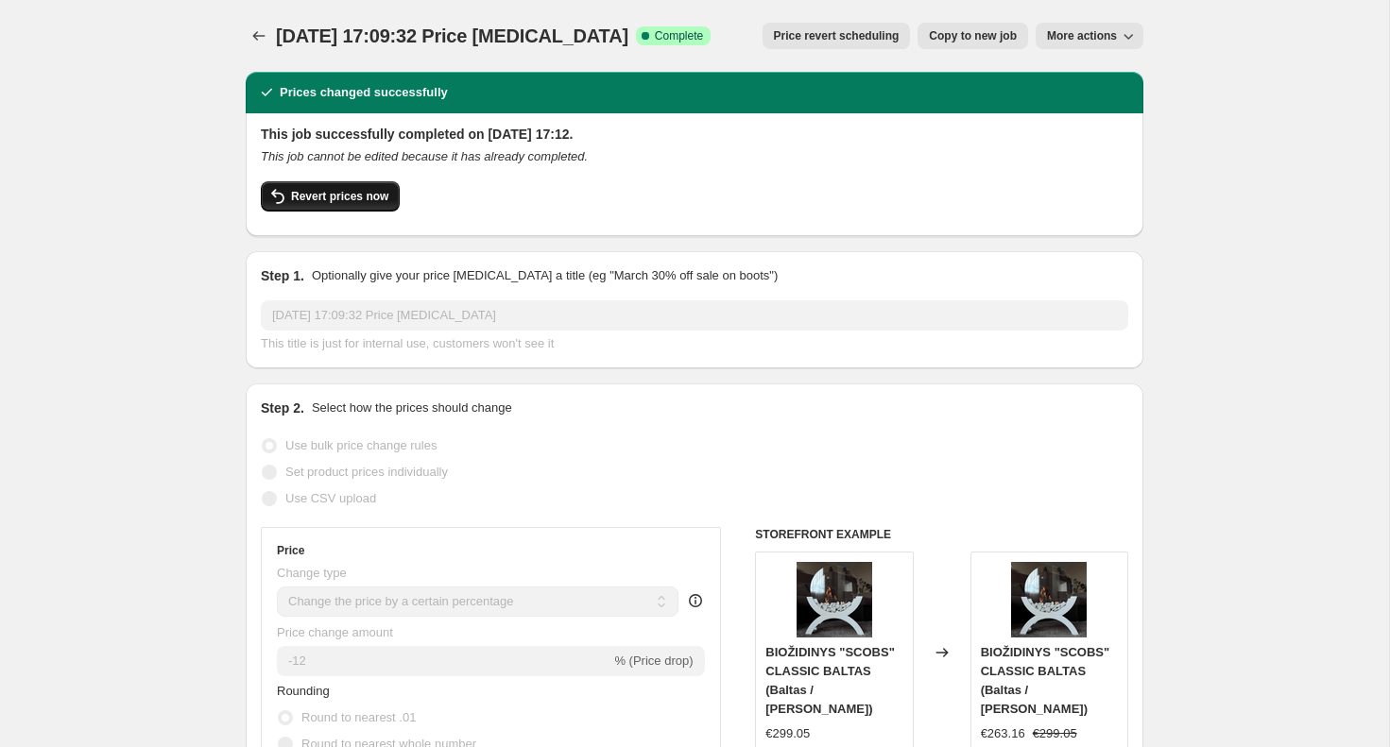
click at [340, 202] on span "Revert prices now" at bounding box center [339, 196] width 97 height 15
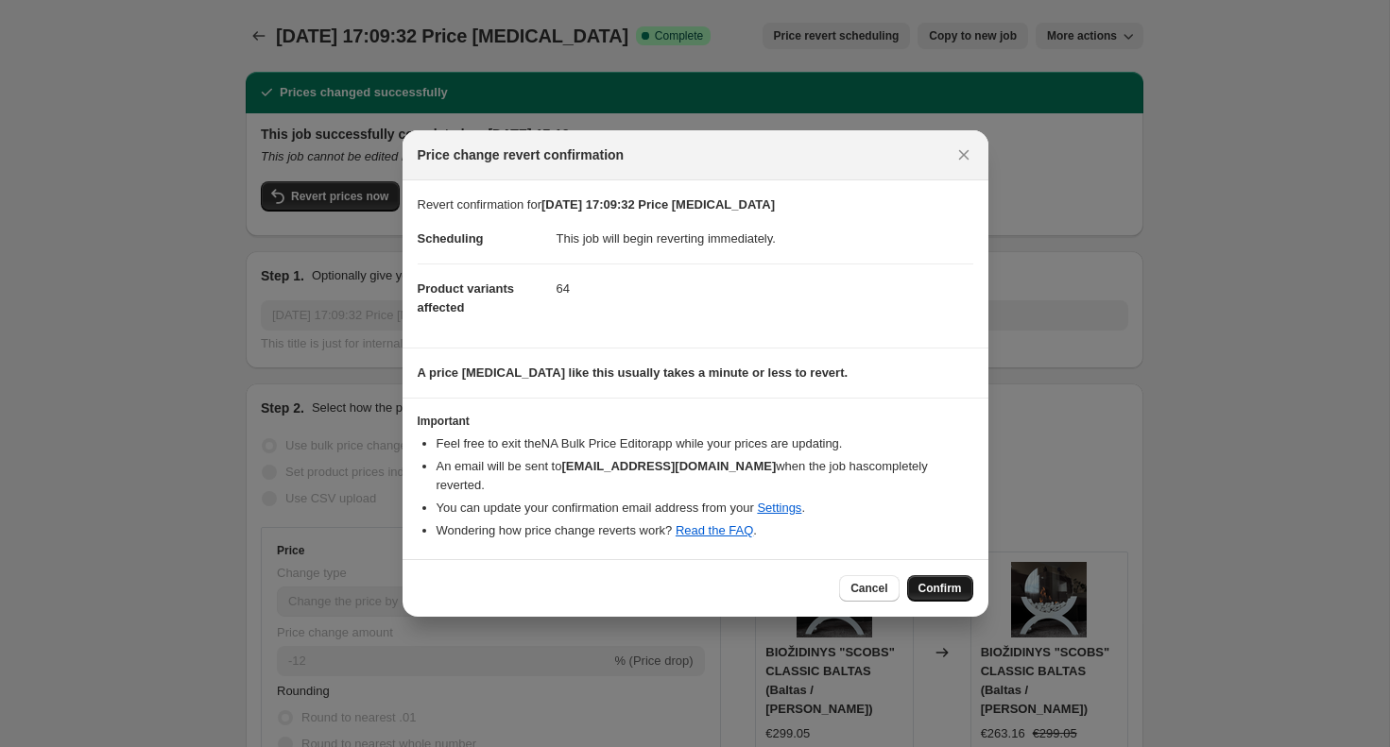
click at [926, 581] on span "Confirm" at bounding box center [939, 588] width 43 height 15
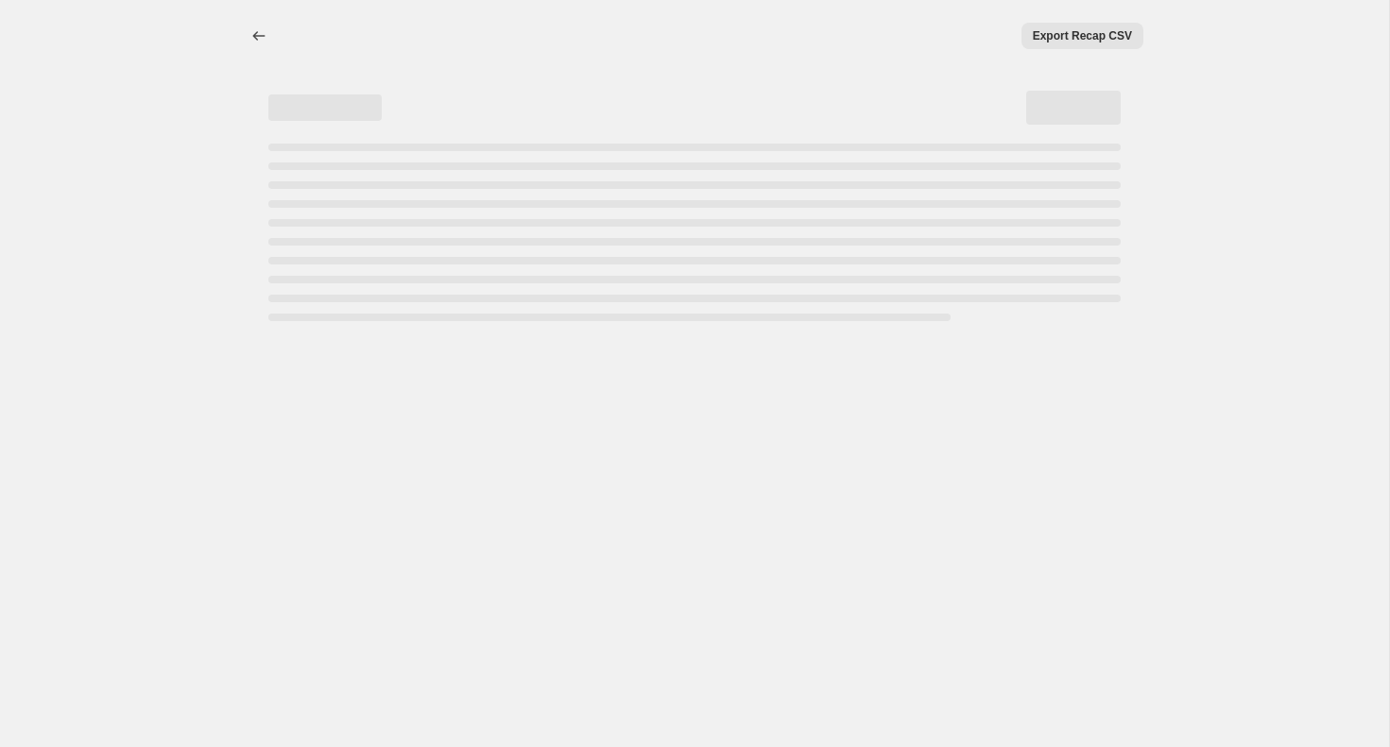
select select "percentage"
select select "collection"
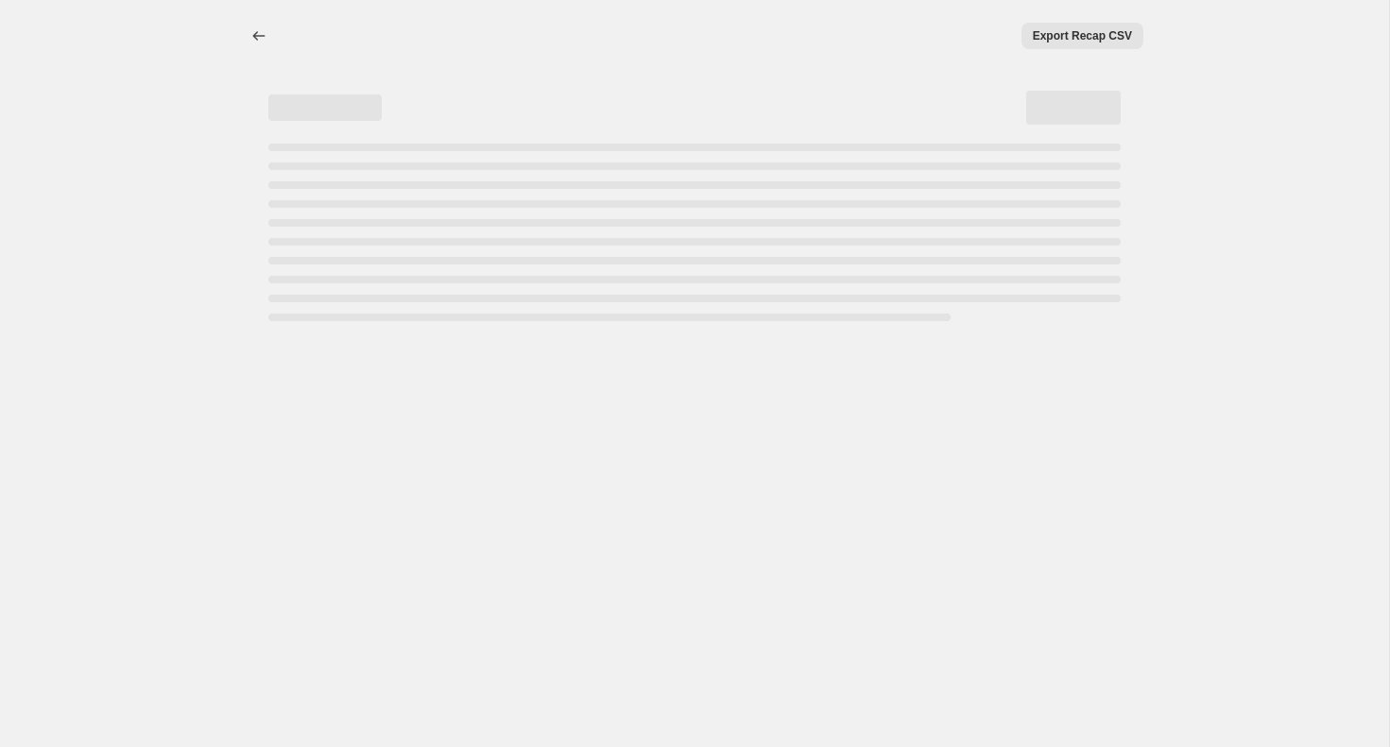
select select "collection"
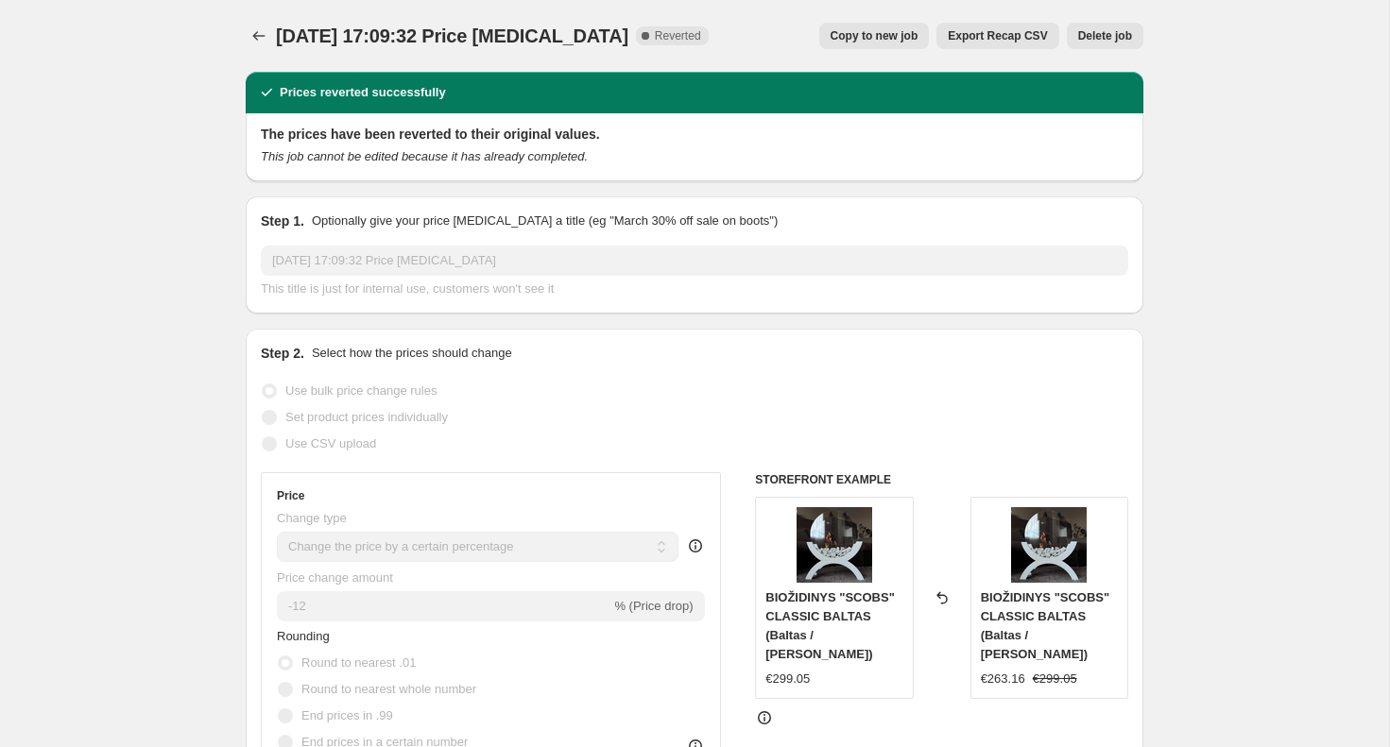
click at [857, 38] on span "Copy to new job" at bounding box center [874, 35] width 88 height 15
select select "percentage"
select select "collection"
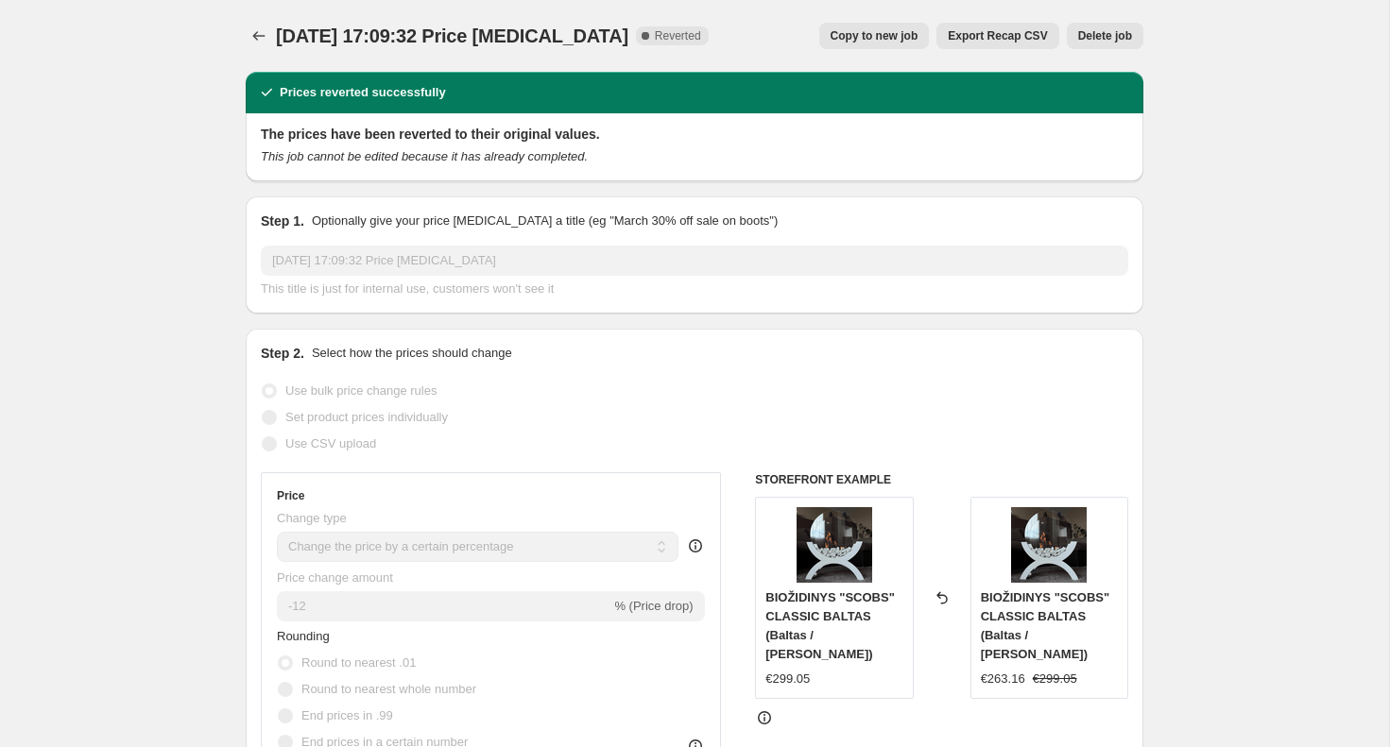
select select "collection"
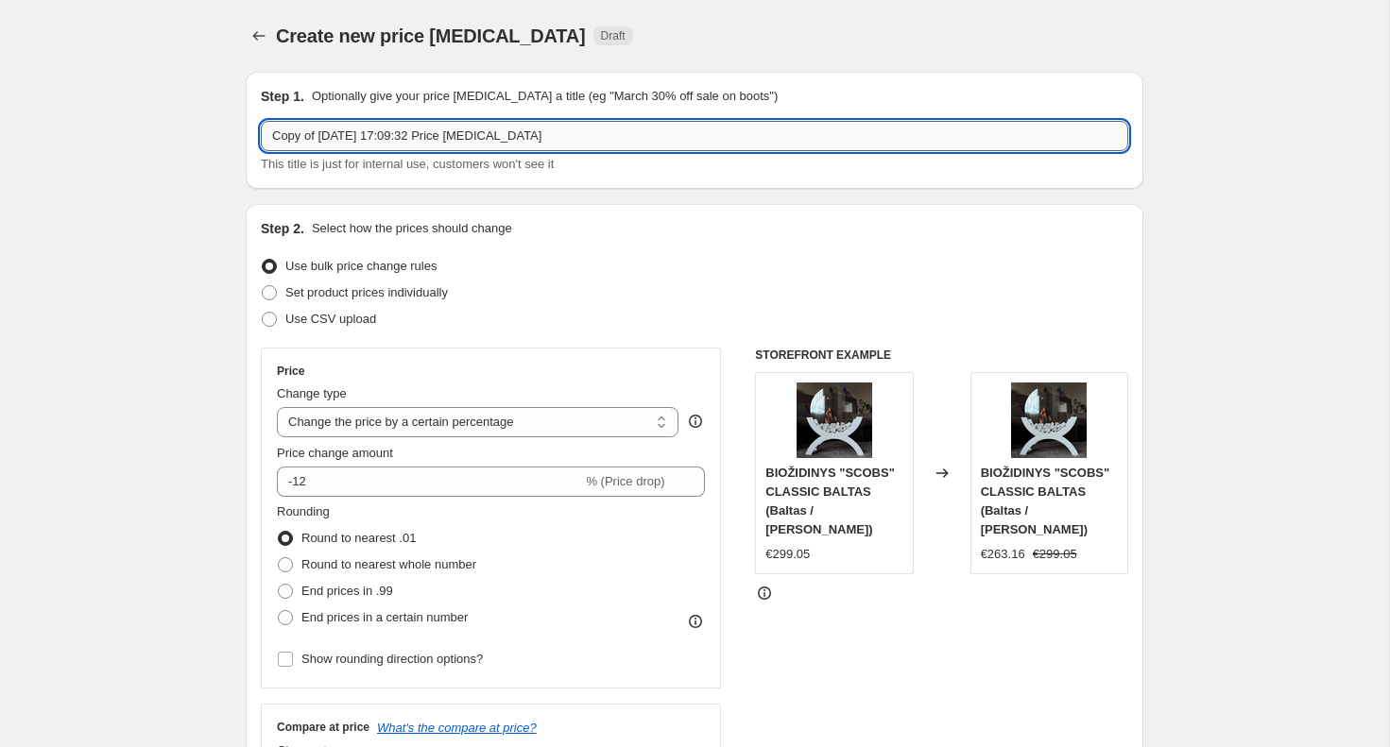
click at [435, 133] on input "Copy of [DATE] 17:09:32 Price [MEDICAL_DATA]" at bounding box center [694, 136] width 867 height 30
click at [423, 134] on input "-12% for freestanding biofireplaces" at bounding box center [694, 136] width 867 height 30
type input "-12% for freestanding bio fireplaces"
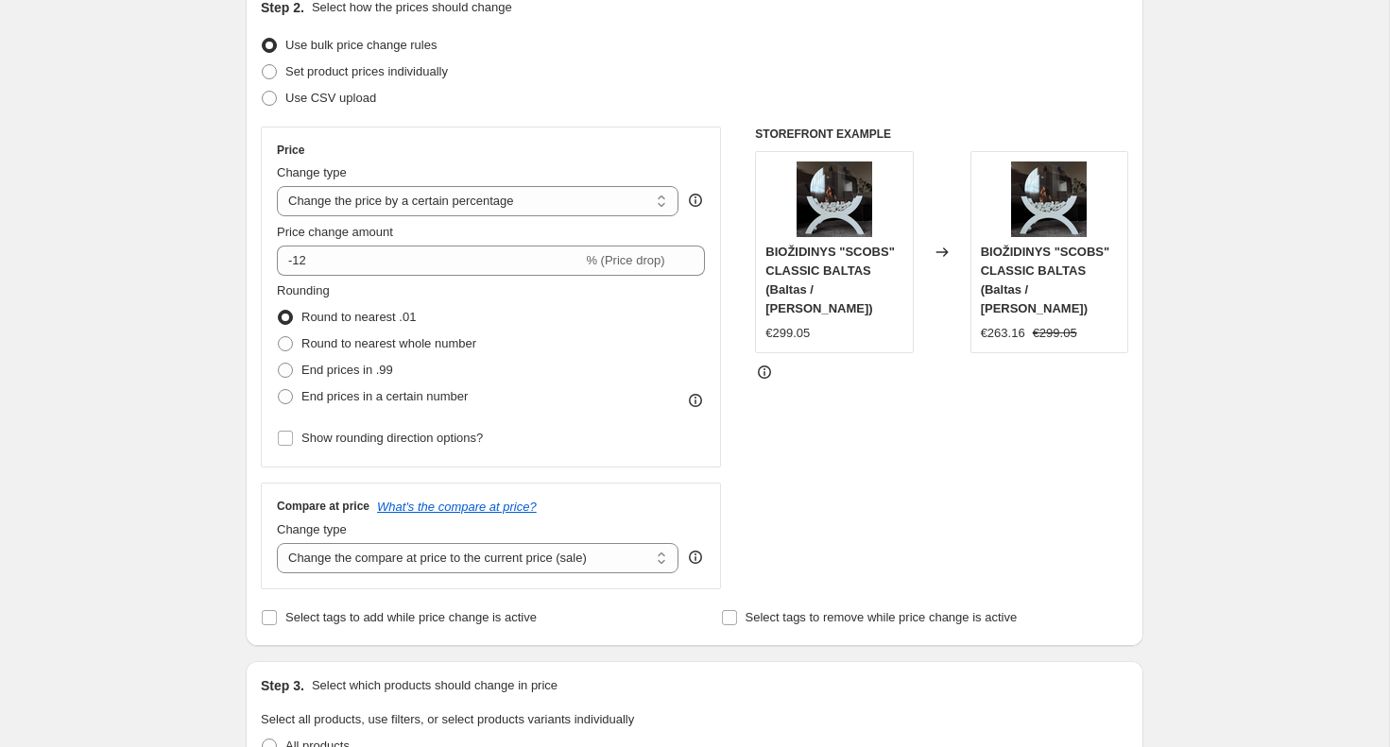
scroll to position [234, 0]
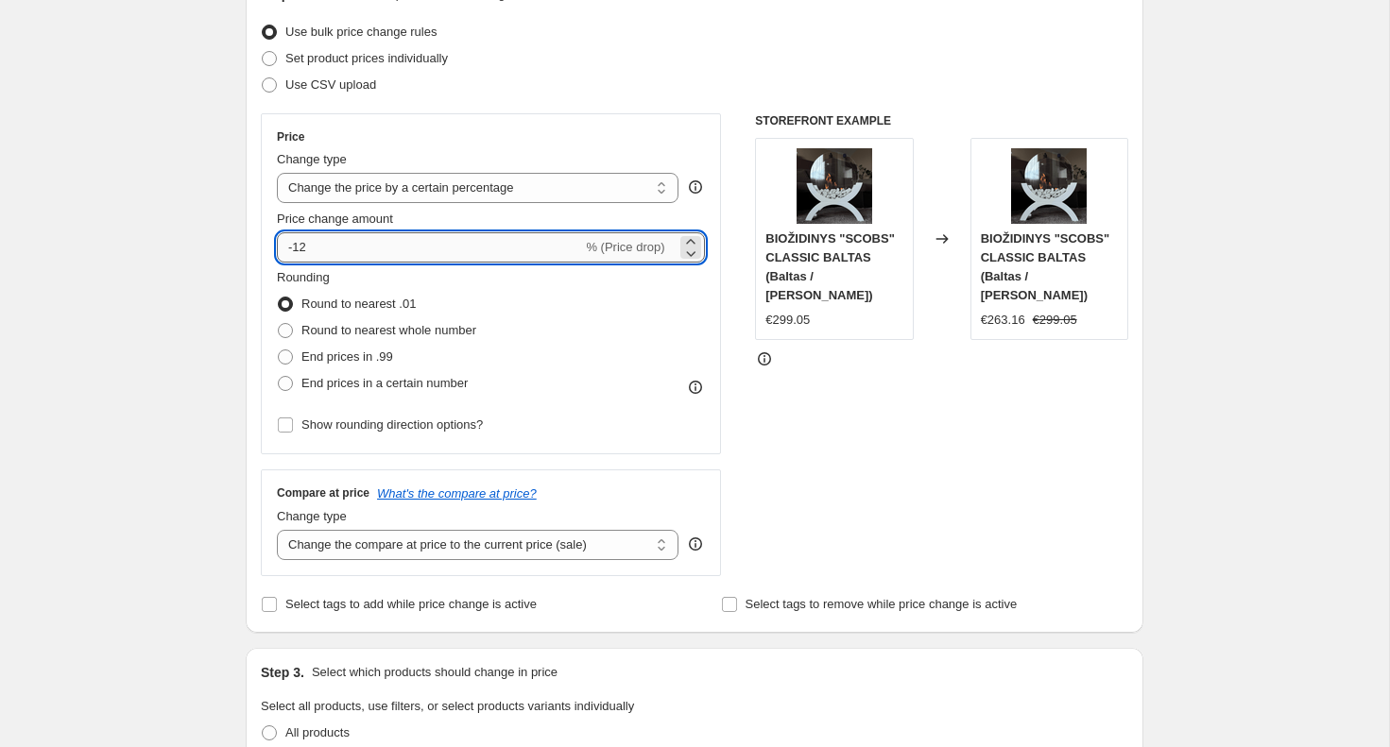
click at [335, 250] on input "-12" at bounding box center [429, 247] width 305 height 30
type input "-1"
click at [246, 267] on div "Step 2. Select how the prices should change Use bulk price change rules Set pro…" at bounding box center [694, 301] width 897 height 663
click at [288, 252] on input "12" at bounding box center [418, 247] width 283 height 30
type input "-12"
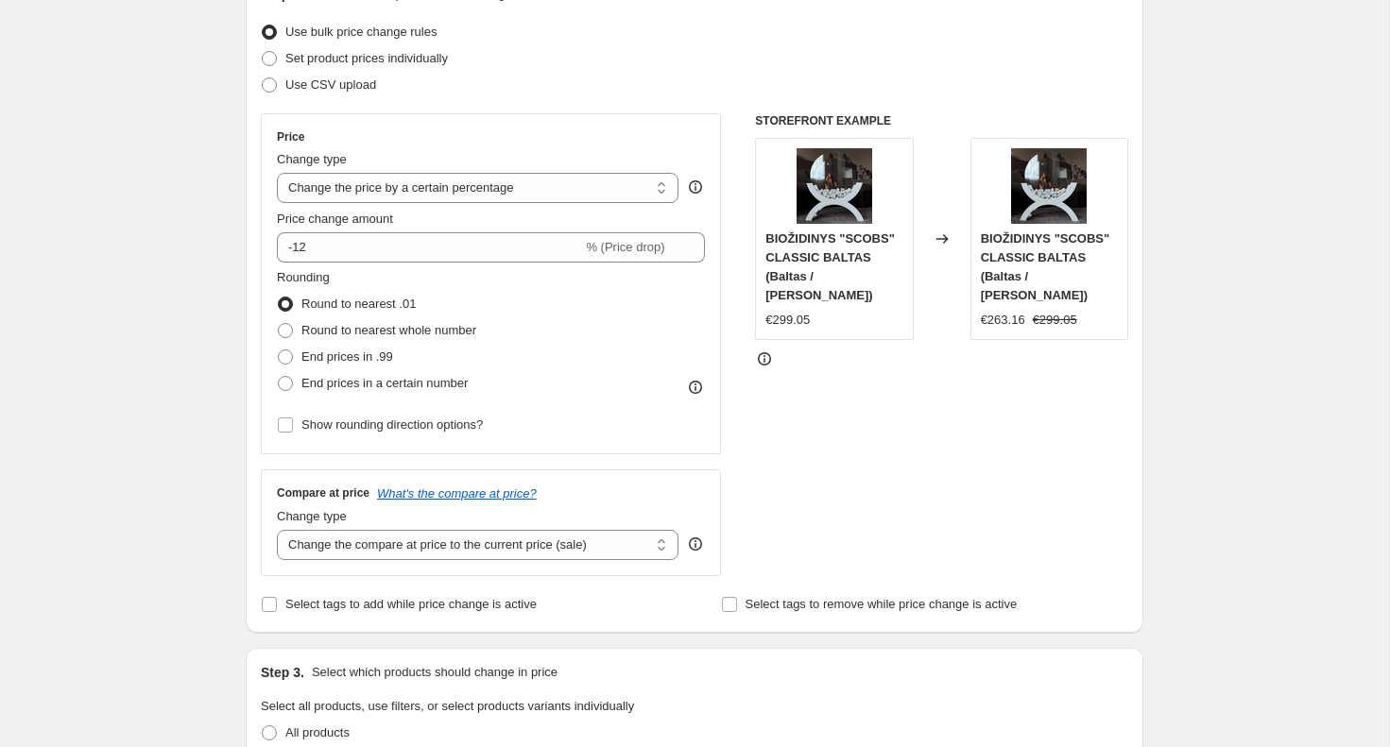
click at [379, 422] on span "Show rounding direction options?" at bounding box center [391, 425] width 181 height 14
click at [293, 422] on input "Show rounding direction options?" at bounding box center [285, 425] width 15 height 15
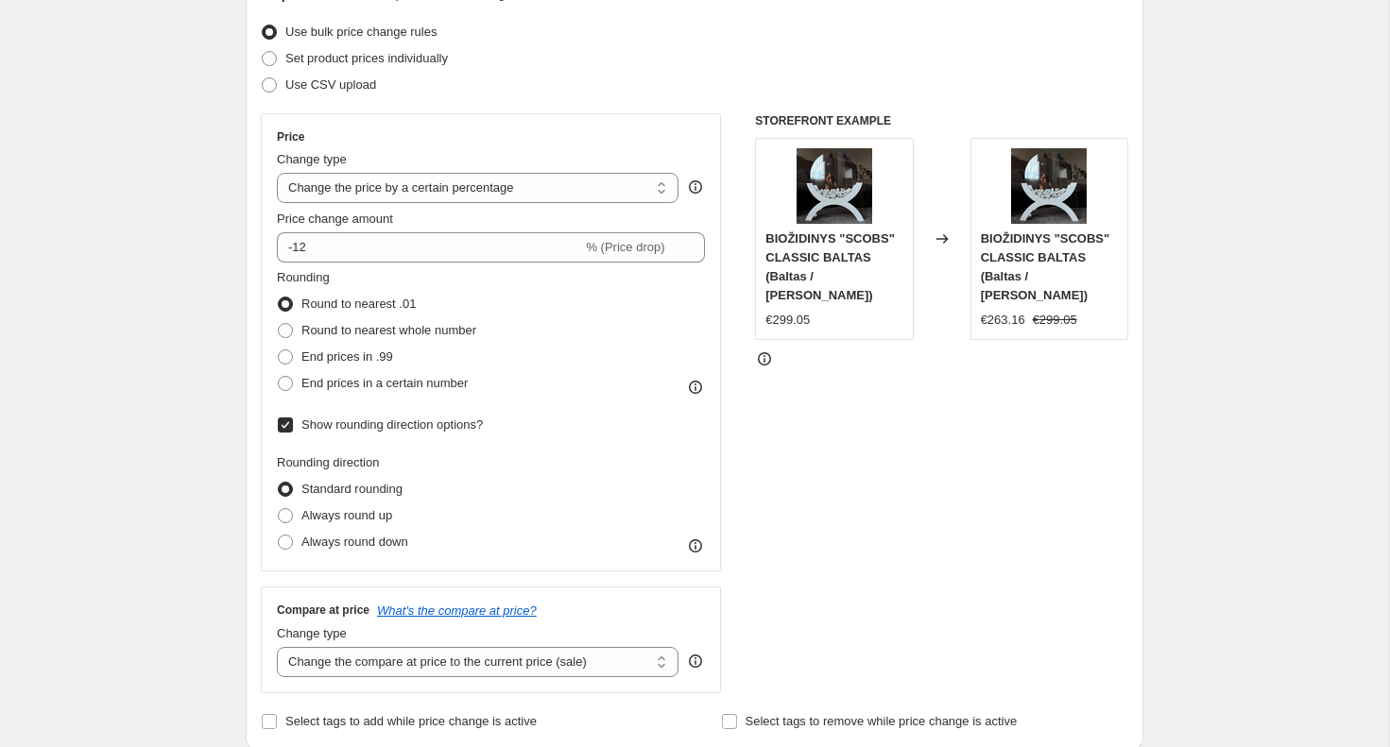
click at [379, 422] on span "Show rounding direction options?" at bounding box center [391, 425] width 181 height 14
click at [293, 422] on input "Show rounding direction options?" at bounding box center [285, 425] width 15 height 15
checkbox input "false"
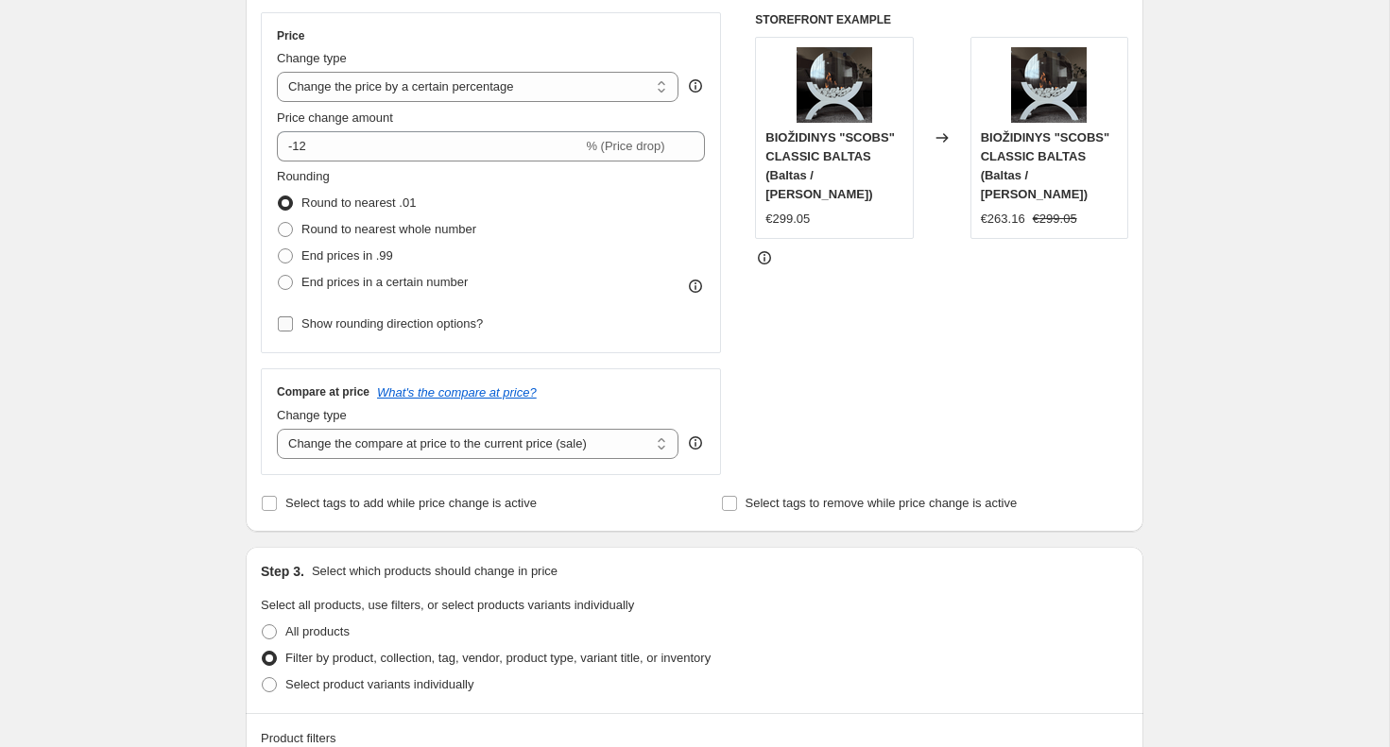
scroll to position [351, 0]
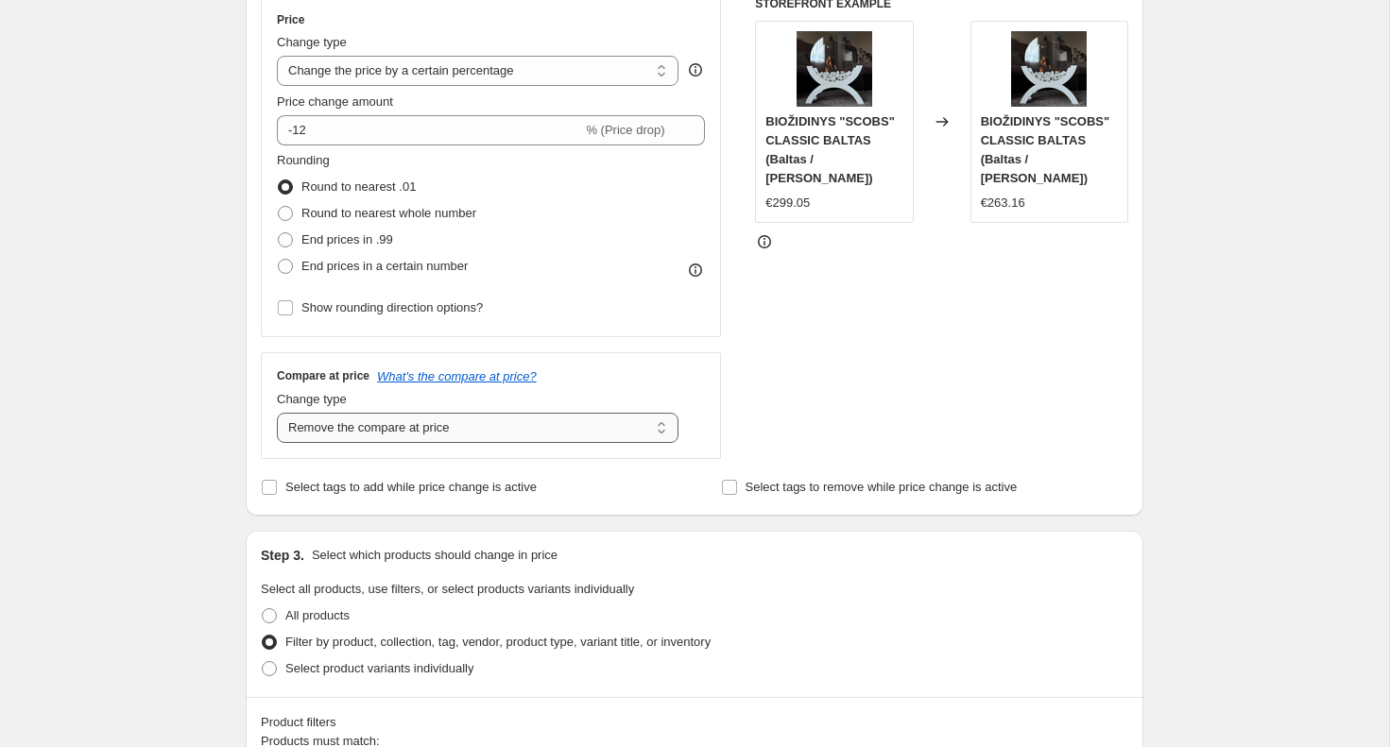
select select "ep"
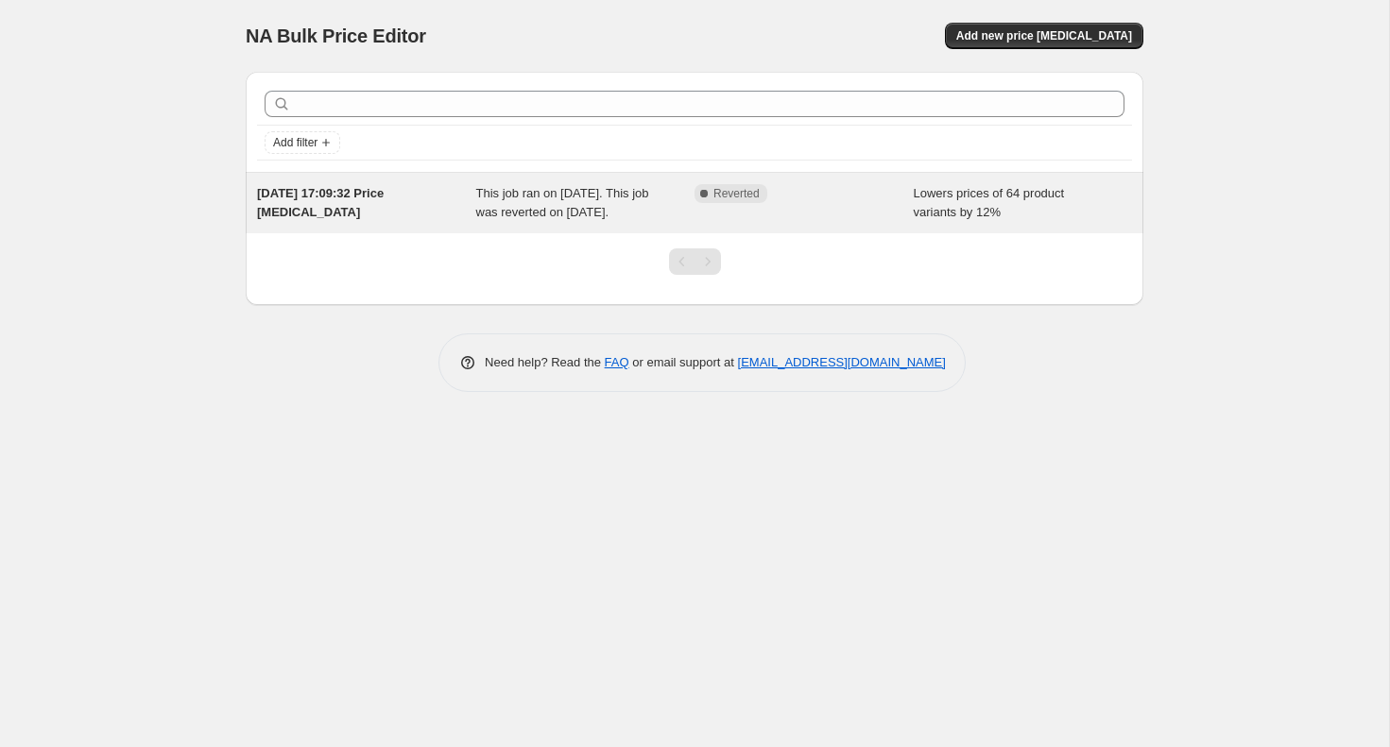
click at [577, 189] on span "This job ran on 18 August 2025. This job was reverted on 18 August 2025." at bounding box center [562, 202] width 173 height 33
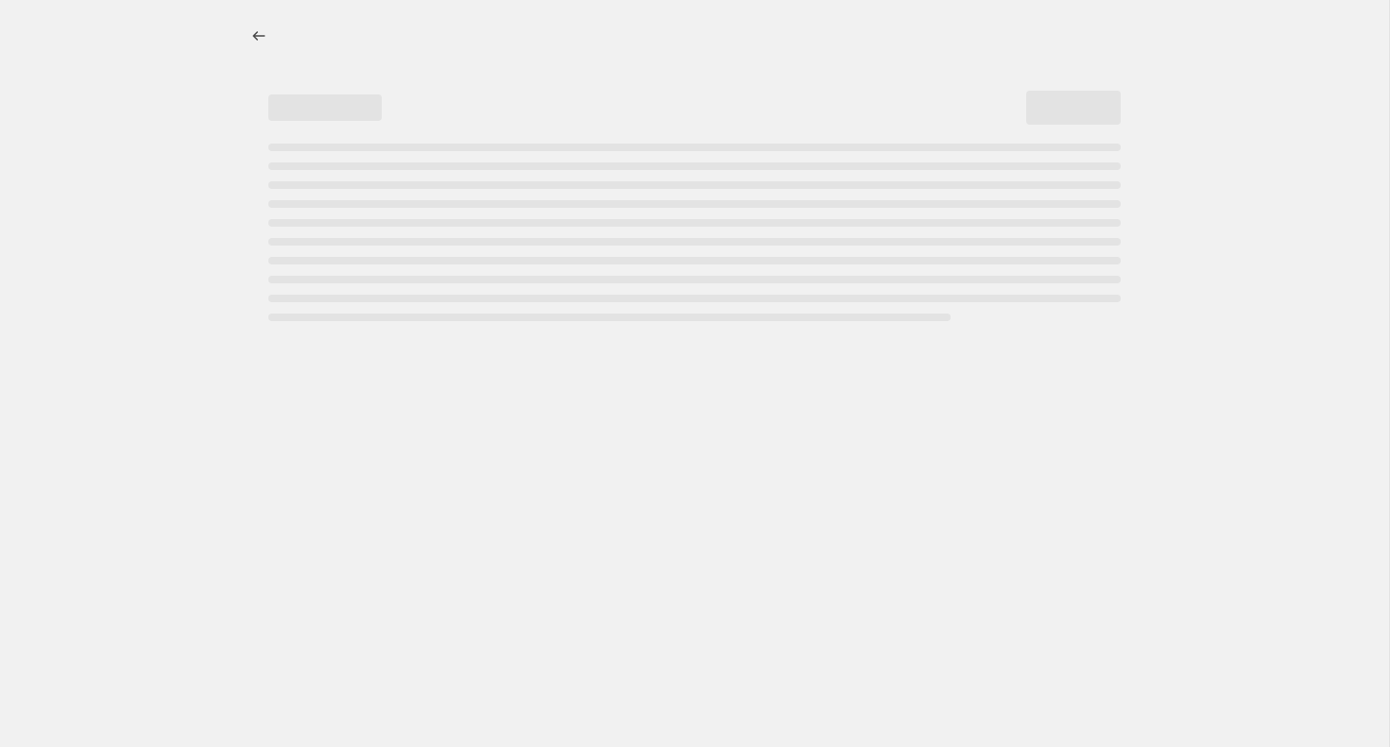
select select "percentage"
select select "collection"
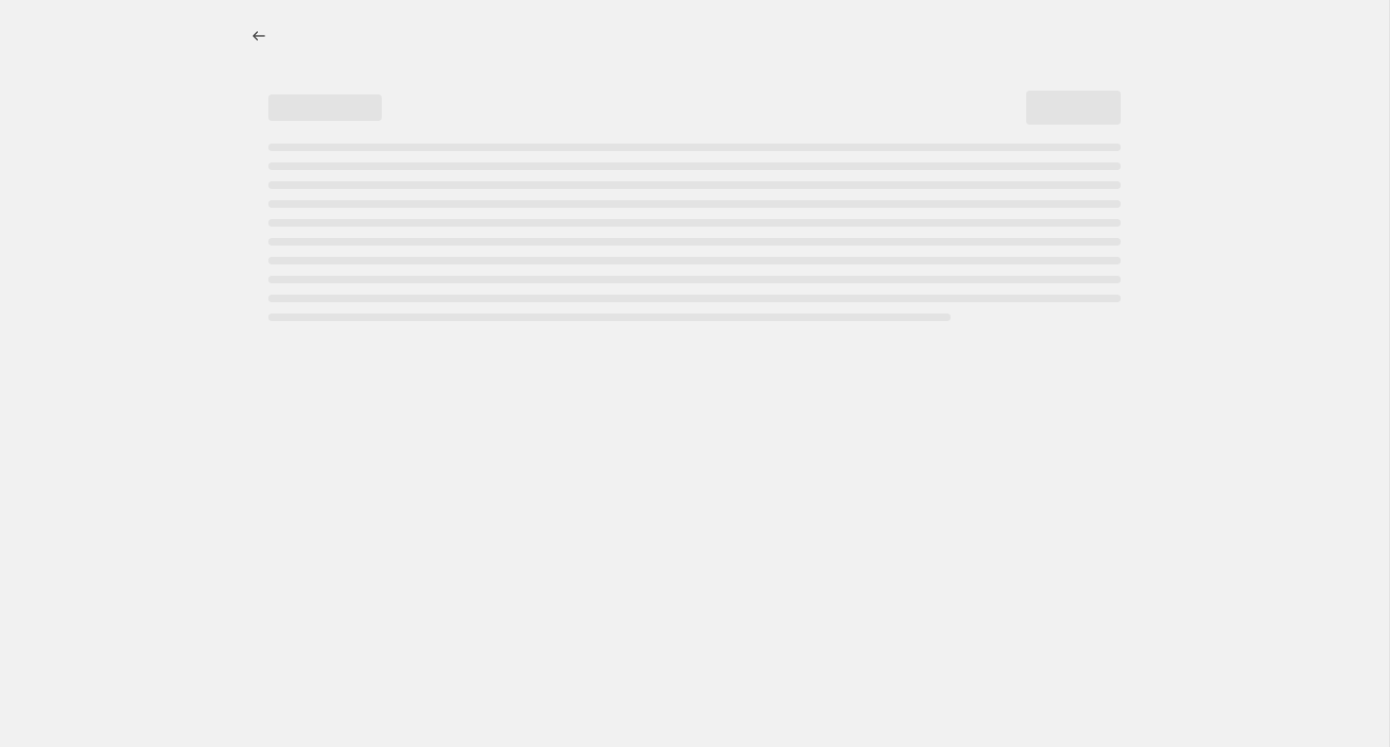
select select "collection"
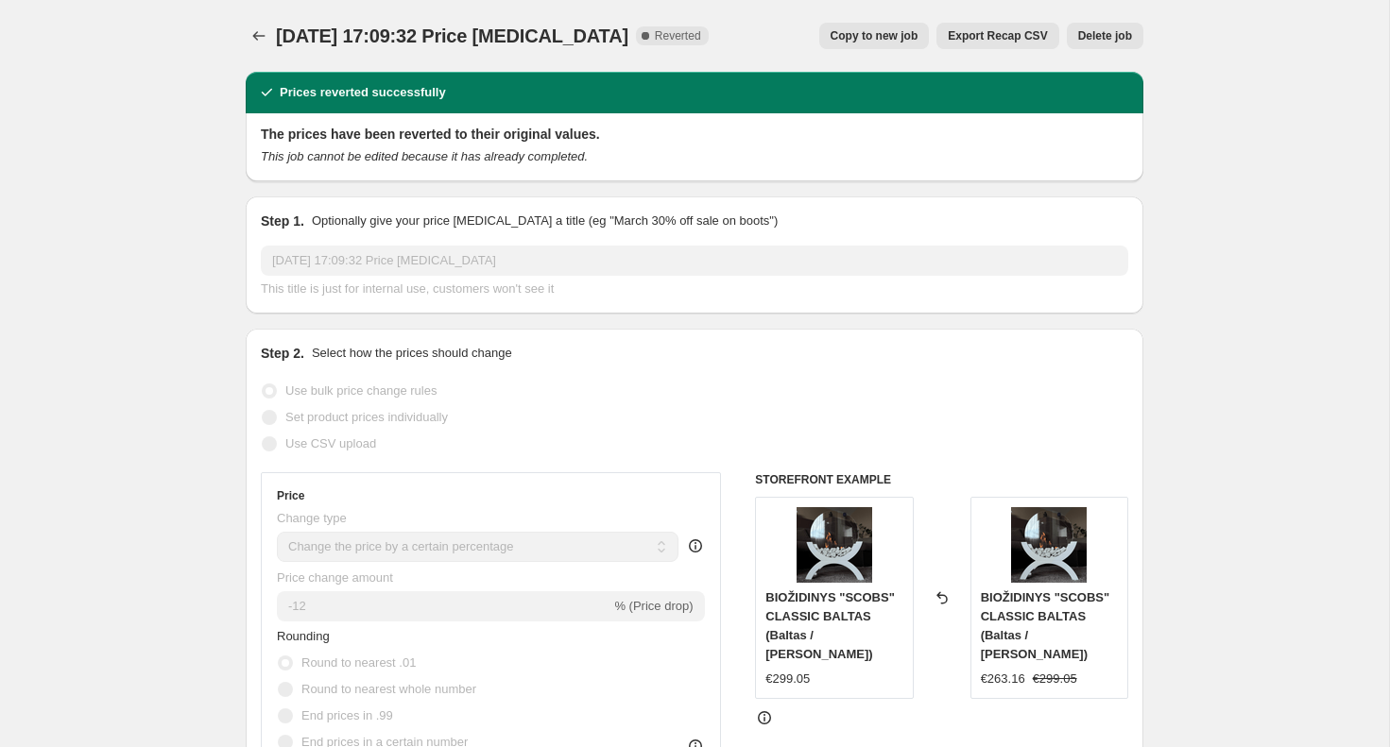
click at [880, 43] on button "Copy to new job" at bounding box center [874, 36] width 111 height 26
select select "percentage"
select select "collection"
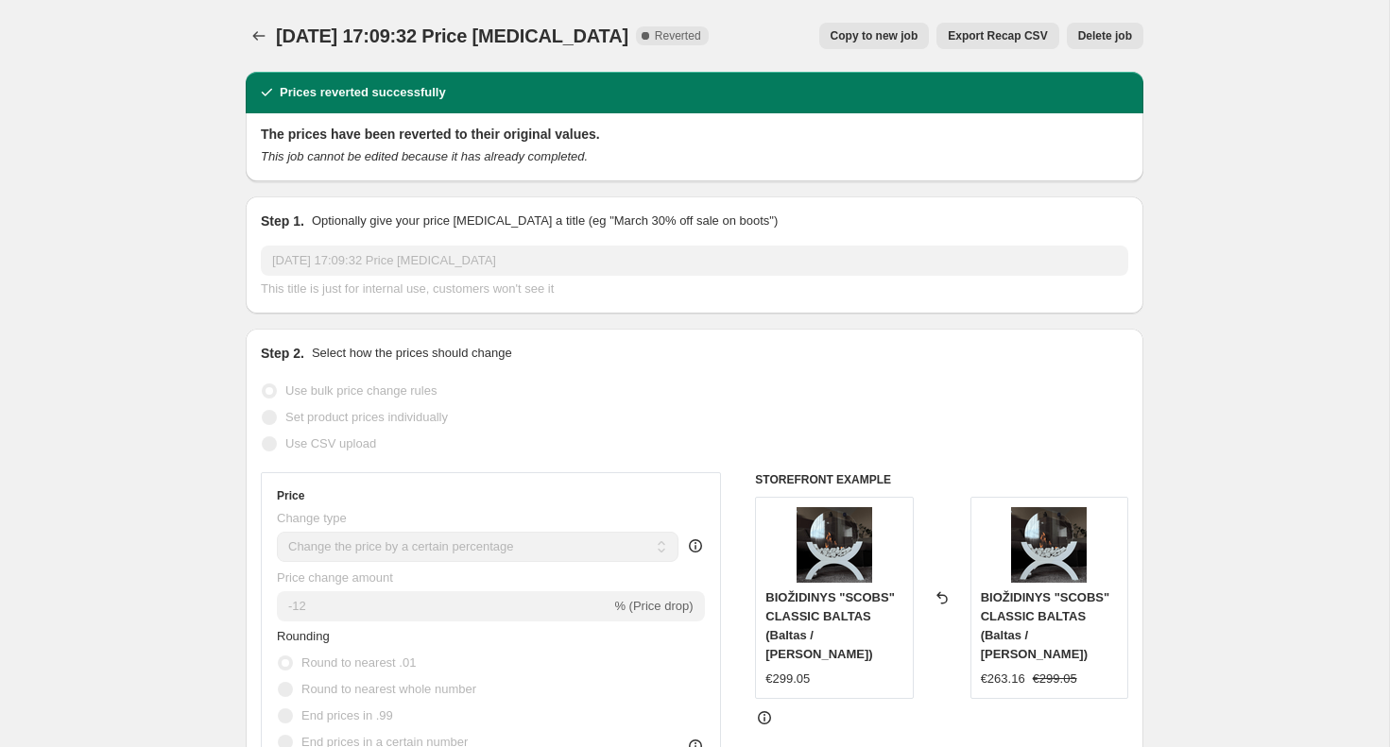
select select "collection"
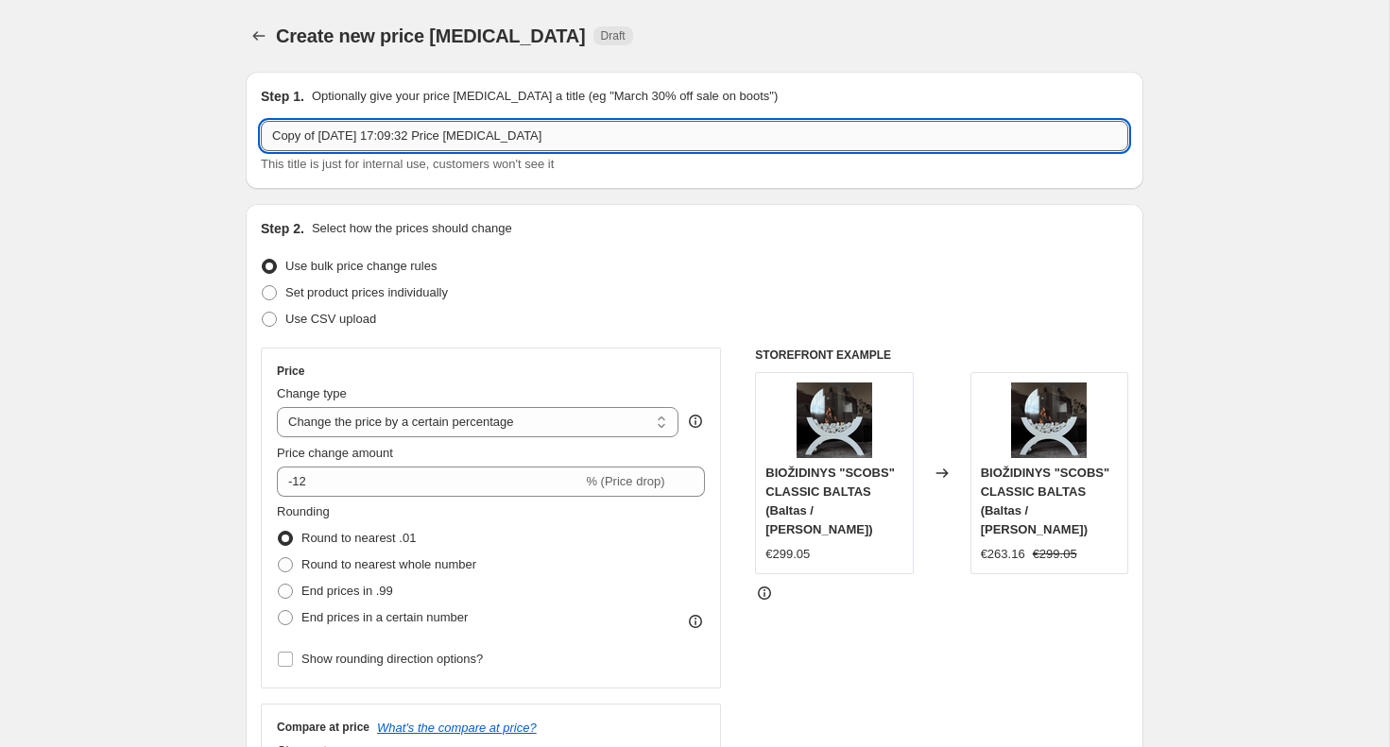
click at [508, 141] on input "Copy of [DATE] 17:09:32 Price [MEDICAL_DATA]" at bounding box center [694, 136] width 867 height 30
type input "-12 for all freestanding bio fireplaces"
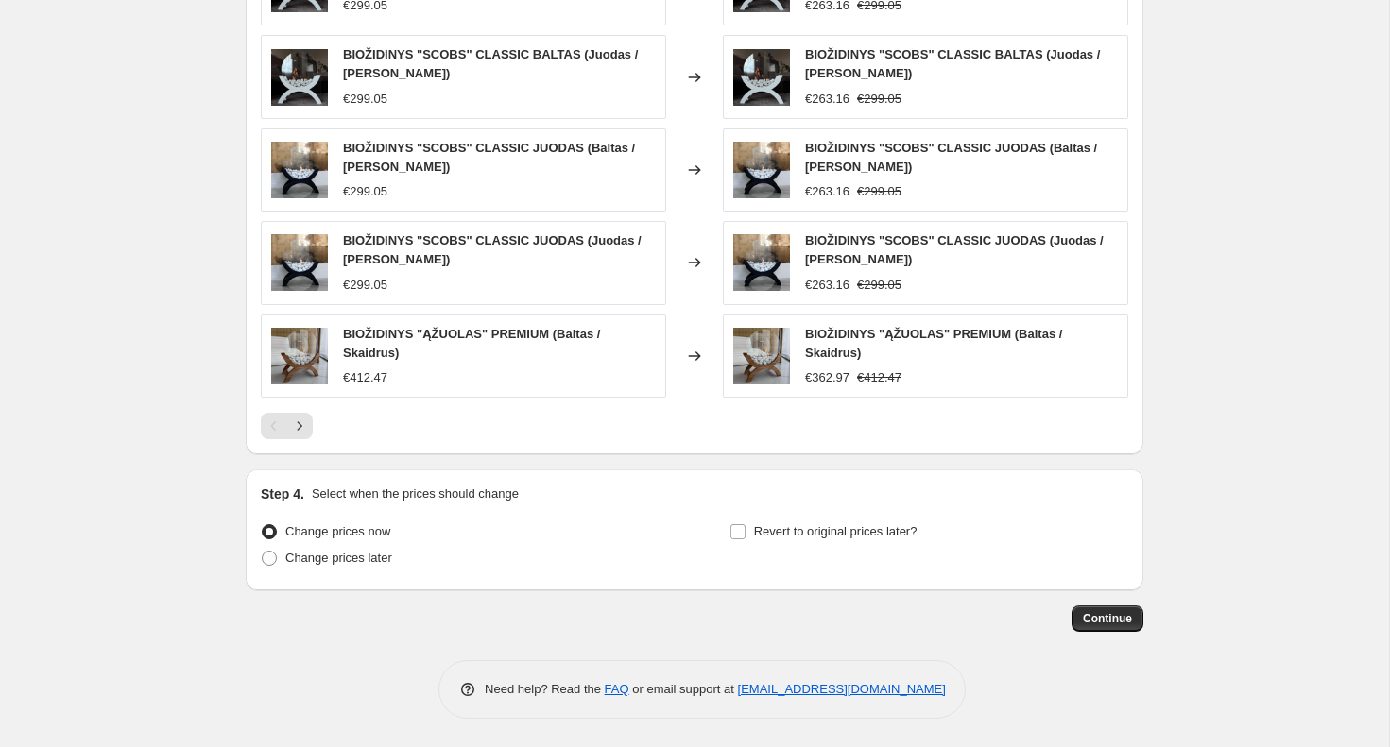
scroll to position [1603, 0]
click at [1096, 618] on span "Continue" at bounding box center [1107, 618] width 49 height 15
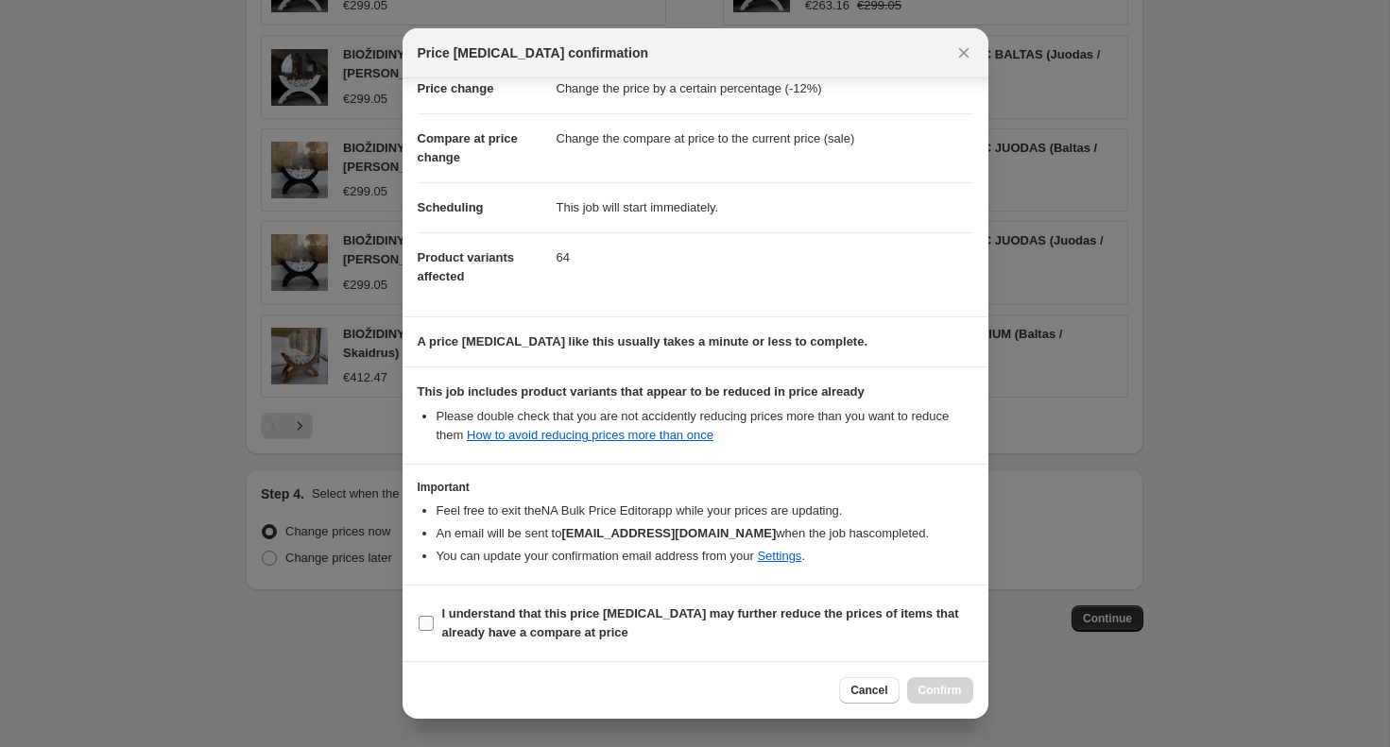
scroll to position [48, 0]
click at [428, 622] on input "I understand that this price [MEDICAL_DATA] may further reduce the prices of it…" at bounding box center [425, 623] width 15 height 15
checkbox input "true"
click at [947, 694] on span "Confirm" at bounding box center [939, 690] width 43 height 15
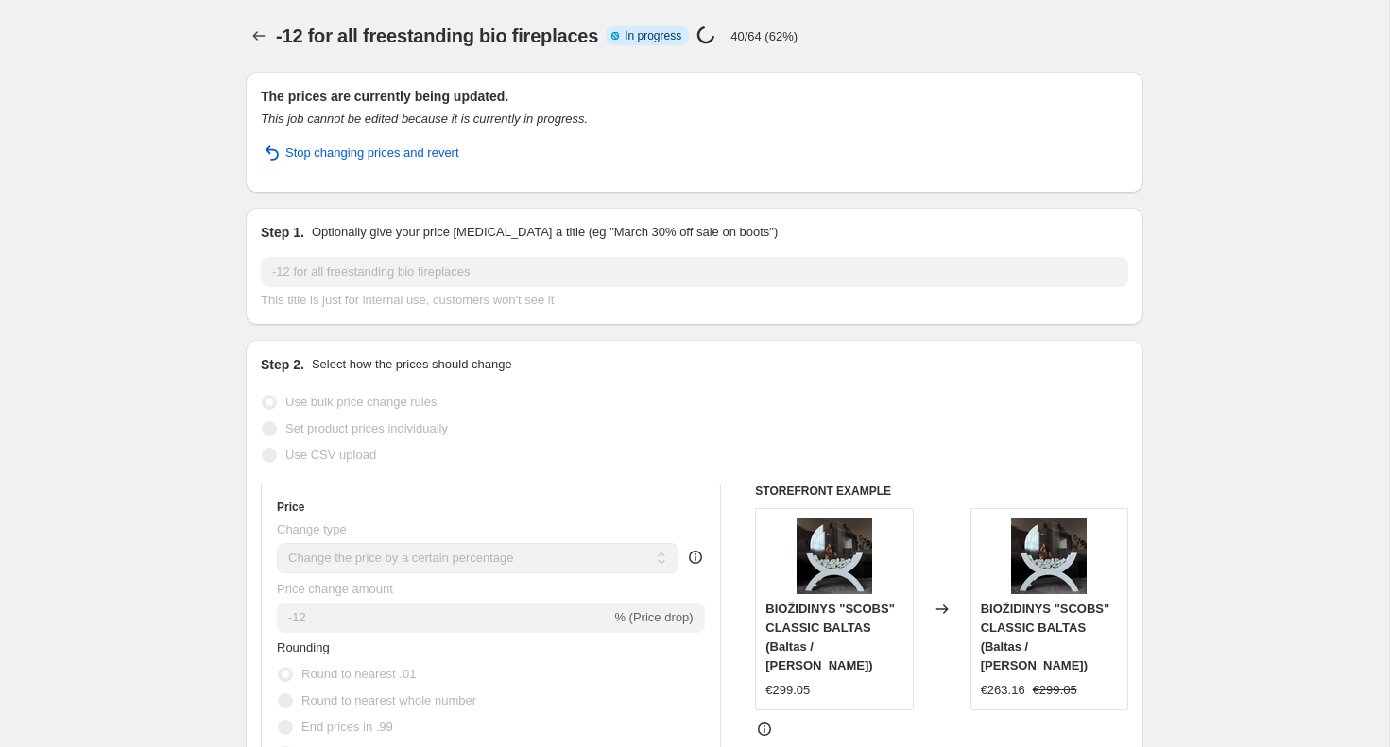
select select "percentage"
select select "collection"
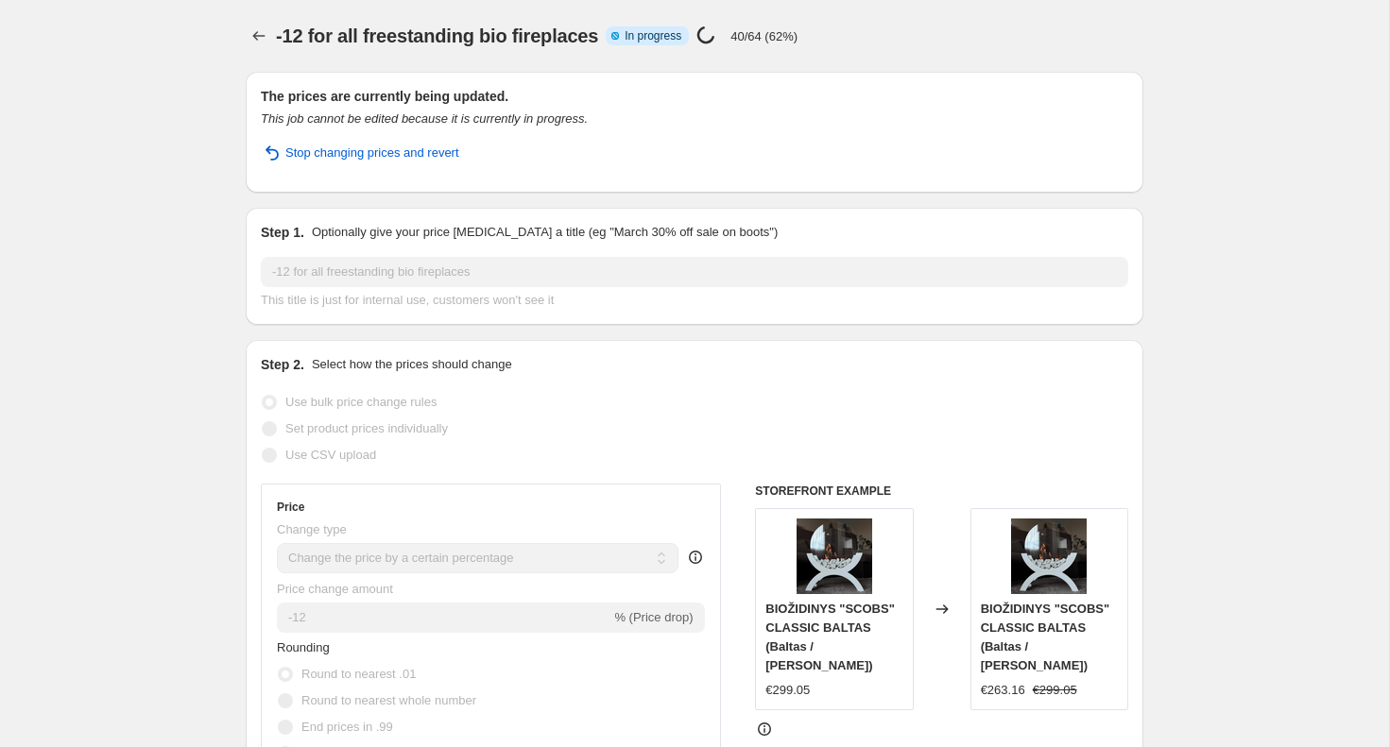
select select "collection"
